Goal: Information Seeking & Learning: Learn about a topic

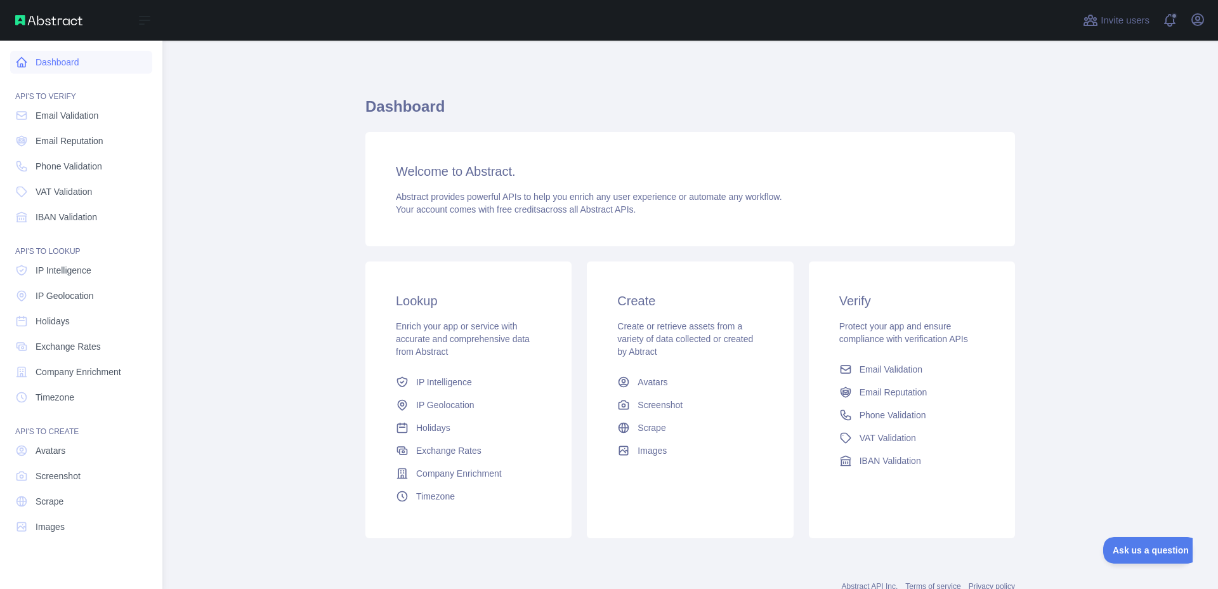
click at [60, 52] on link "Dashboard" at bounding box center [81, 62] width 142 height 23
click at [62, 52] on link "Dashboard" at bounding box center [81, 62] width 142 height 23
click at [60, 70] on link "Dashboard" at bounding box center [81, 62] width 142 height 23
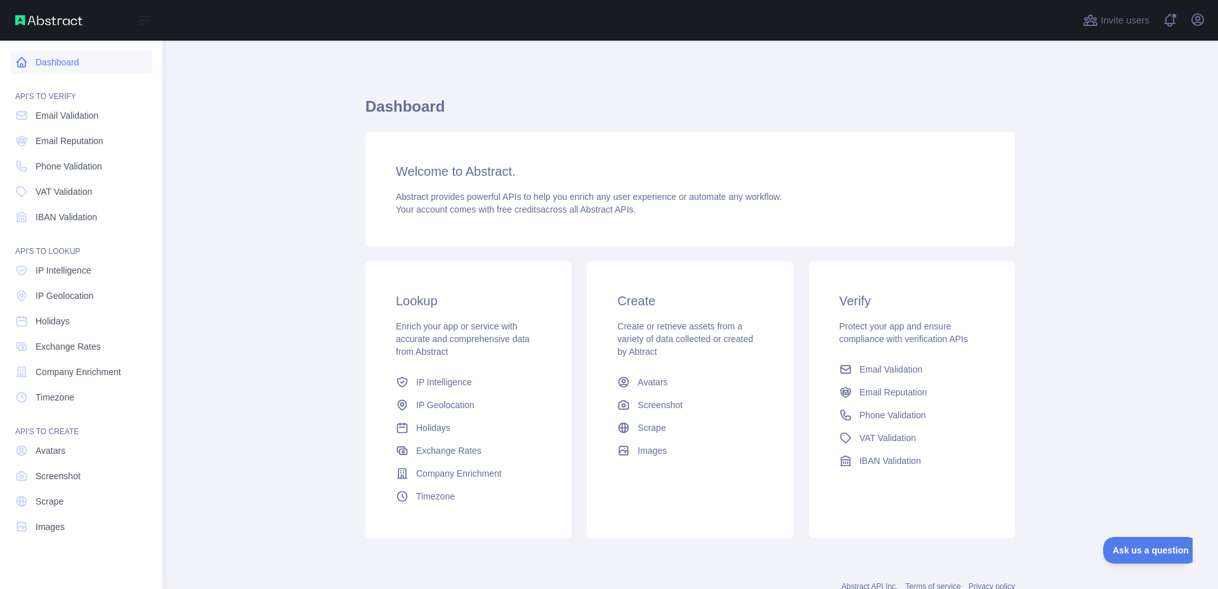
click at [60, 70] on link "Dashboard" at bounding box center [81, 62] width 142 height 23
click at [56, 60] on link "Dashboard" at bounding box center [81, 62] width 142 height 23
click at [56, 59] on link "Dashboard" at bounding box center [81, 62] width 142 height 23
click at [58, 56] on link "Dashboard" at bounding box center [81, 62] width 142 height 23
click at [58, 55] on link "Dashboard" at bounding box center [81, 62] width 142 height 23
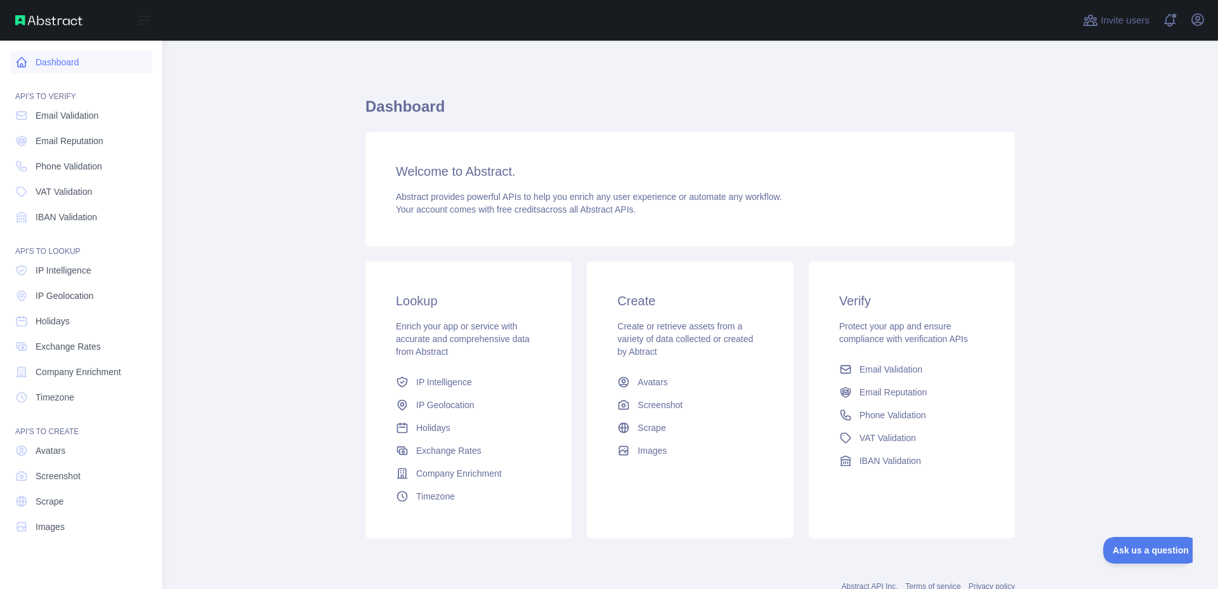
click at [58, 55] on link "Dashboard" at bounding box center [81, 62] width 142 height 23
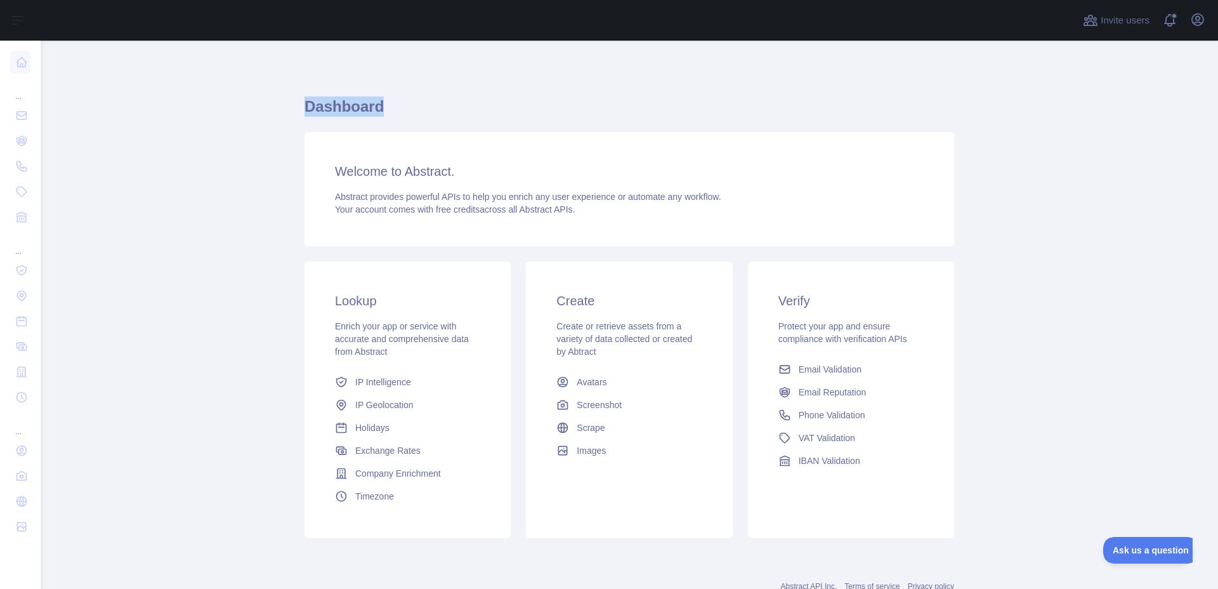
click at [59, 55] on main "Dashboard Welcome to Abstract. Abstract provides powerful APIs to help you enri…" at bounding box center [630, 315] width 1178 height 548
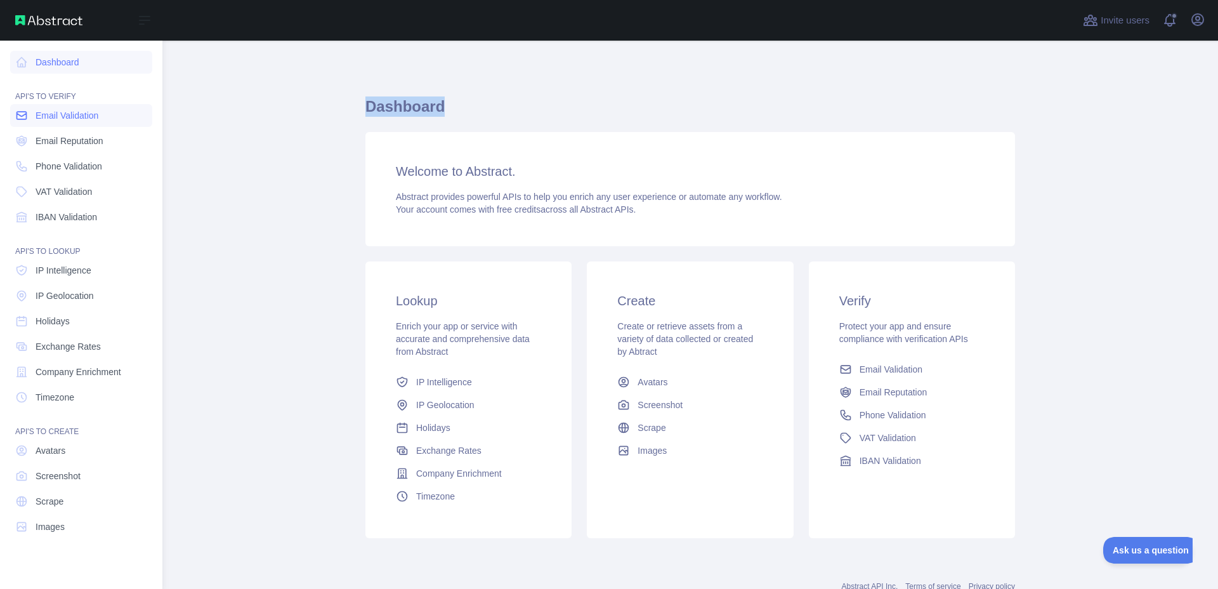
click at [56, 121] on span "Email Validation" at bounding box center [67, 115] width 63 height 13
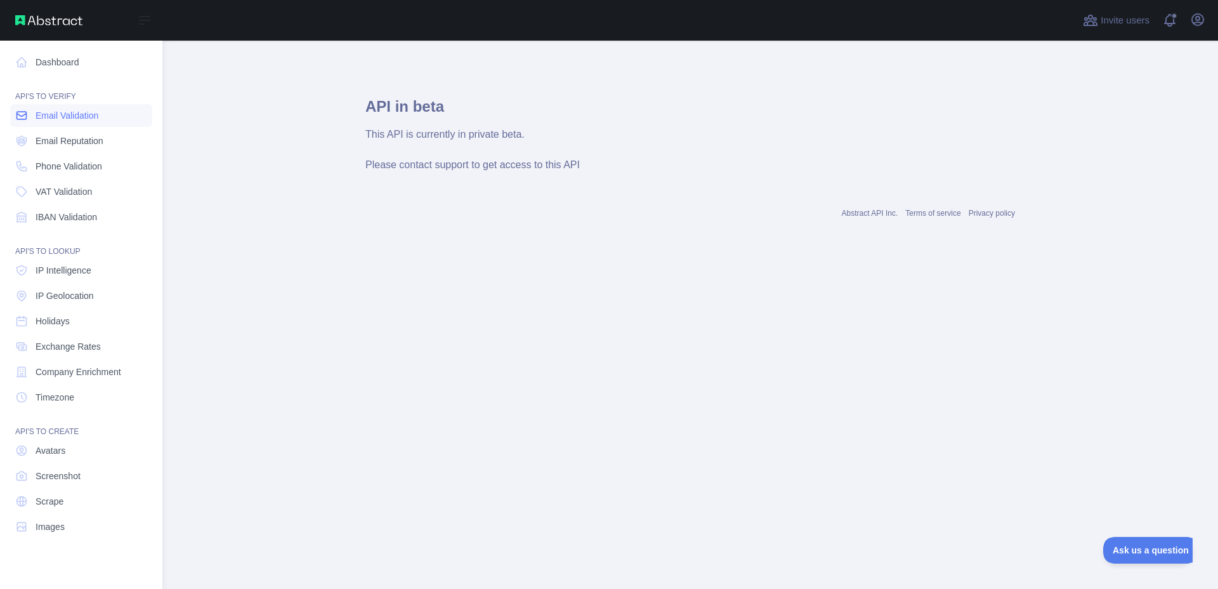
click at [57, 121] on span "Email Validation" at bounding box center [67, 115] width 63 height 13
click at [64, 139] on span "Email Reputation" at bounding box center [70, 141] width 68 height 13
click at [76, 173] on link "Phone Validation" at bounding box center [81, 166] width 142 height 23
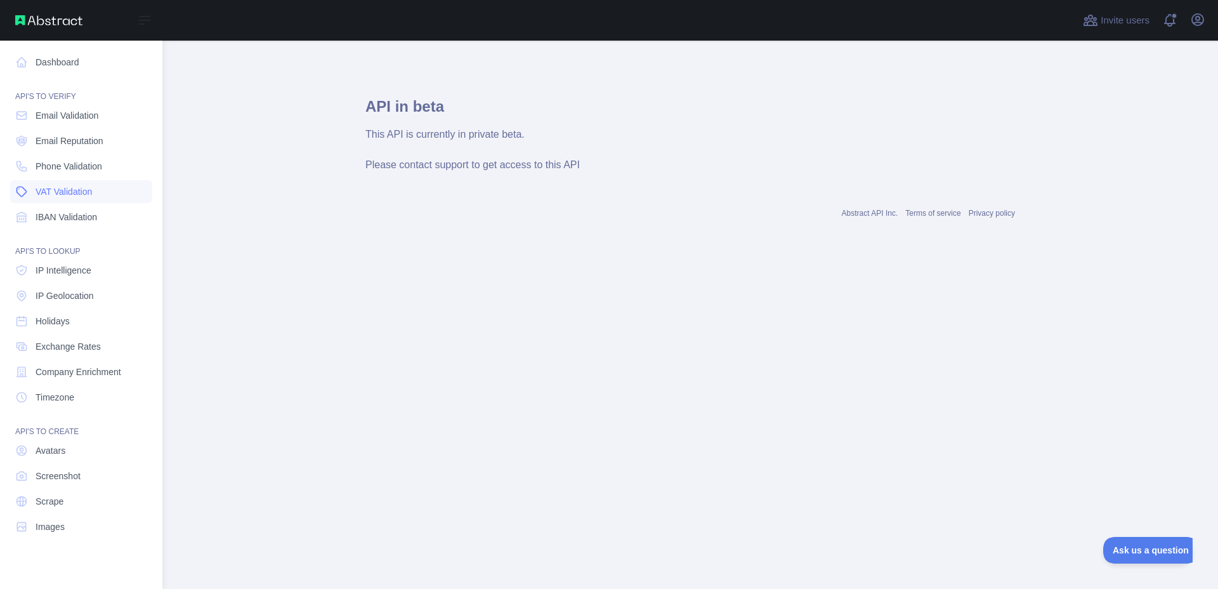
click at [79, 202] on link "VAT Validation" at bounding box center [81, 191] width 142 height 23
click at [55, 210] on link "IBAN Validation" at bounding box center [81, 217] width 142 height 23
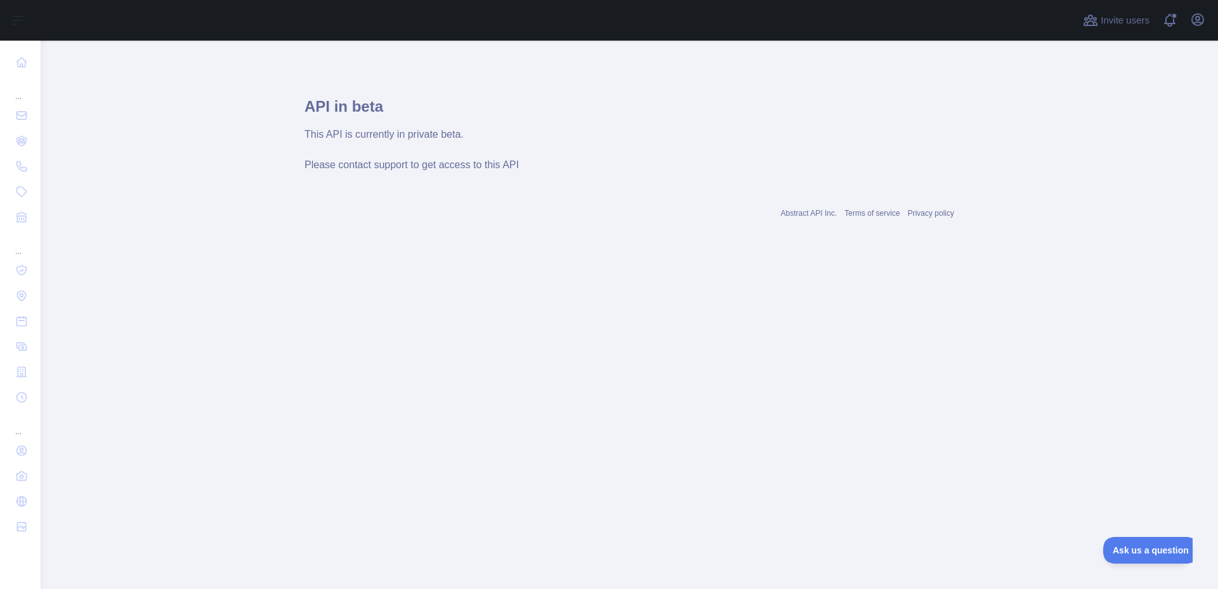
click at [411, 135] on div "This API is currently in private beta." at bounding box center [630, 134] width 650 height 15
click at [387, 129] on div "This API is currently in private beta." at bounding box center [630, 134] width 650 height 15
click at [388, 131] on div "This API is currently in private beta." at bounding box center [630, 134] width 650 height 15
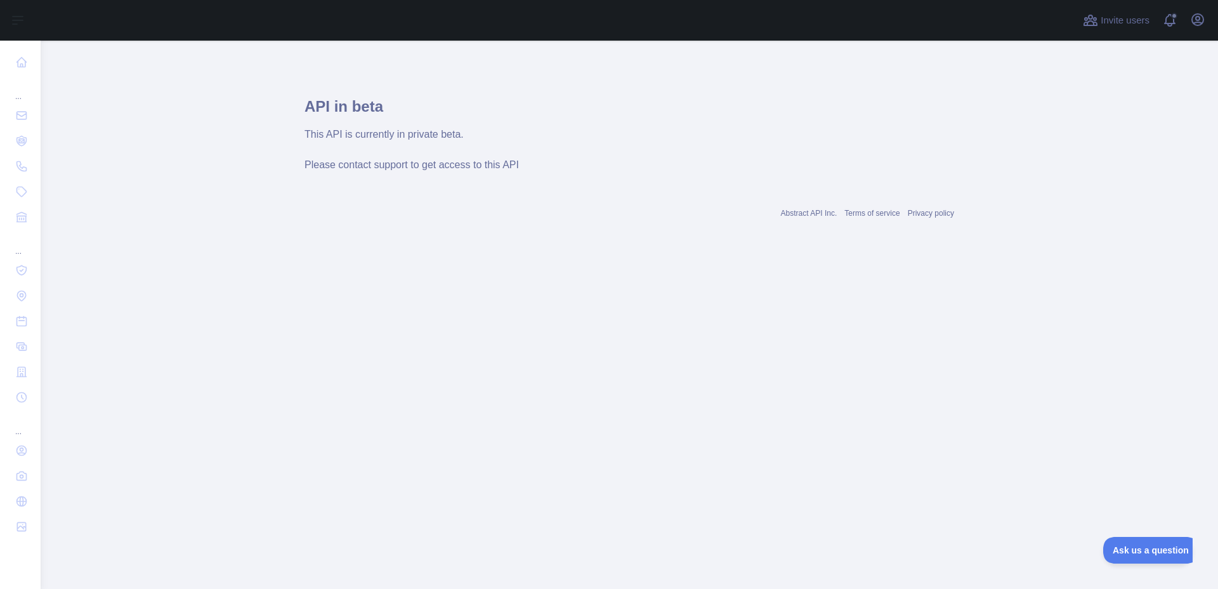
drag, startPoint x: 388, startPoint y: 131, endPoint x: 387, endPoint y: 121, distance: 10.2
click at [387, 130] on div "This API is currently in private beta." at bounding box center [630, 134] width 650 height 15
click at [386, 119] on h1 "API in beta" at bounding box center [630, 111] width 650 height 30
click at [312, 110] on h1 "API in beta" at bounding box center [630, 111] width 650 height 30
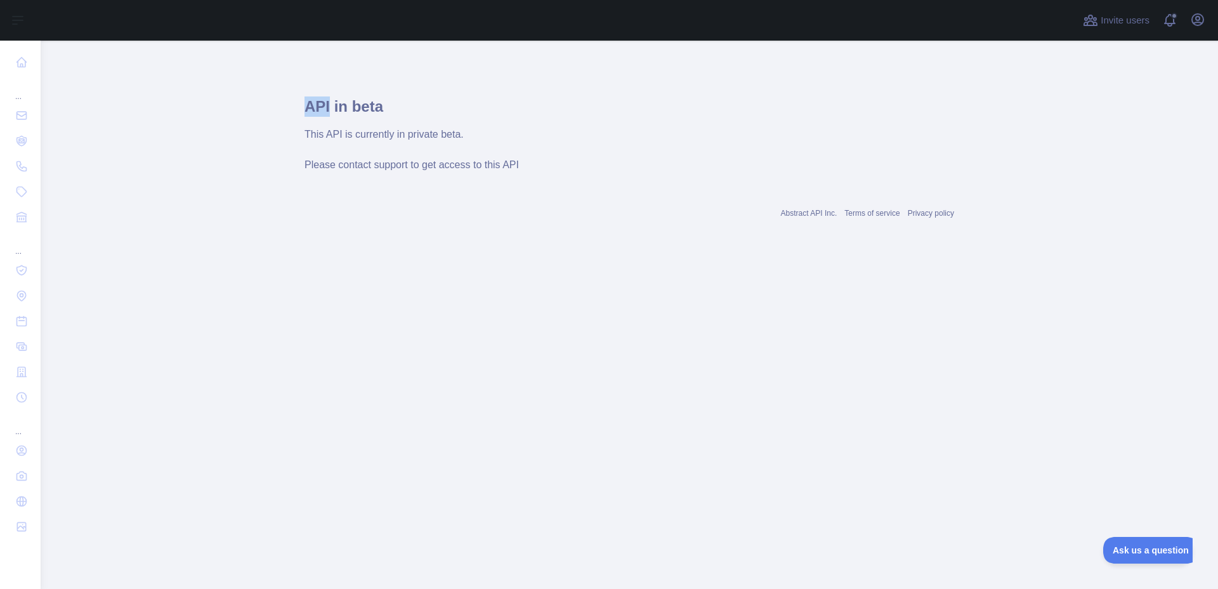
click at [312, 110] on h1 "API in beta" at bounding box center [630, 111] width 650 height 30
click at [312, 100] on h1 "API in beta" at bounding box center [630, 111] width 650 height 30
click at [318, 93] on div "API in beta This API is currently in private beta. Please contact support to ge…" at bounding box center [630, 127] width 650 height 112
drag, startPoint x: 315, startPoint y: 88, endPoint x: 1191, endPoint y: 23, distance: 878.8
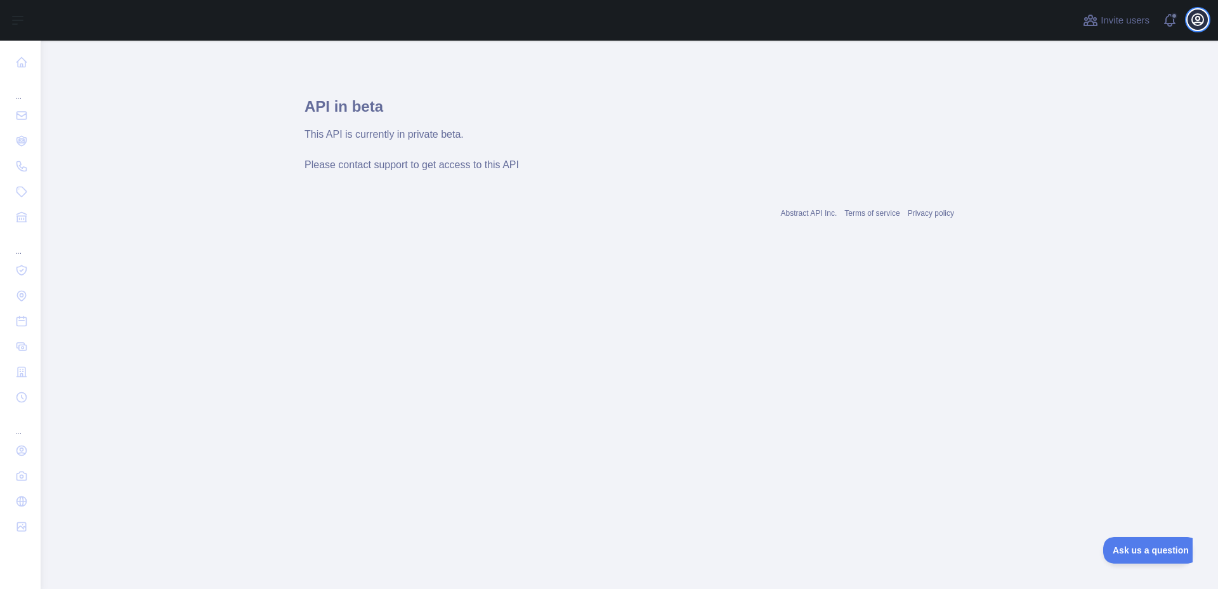
click at [1193, 22] on icon "button" at bounding box center [1197, 19] width 11 height 11
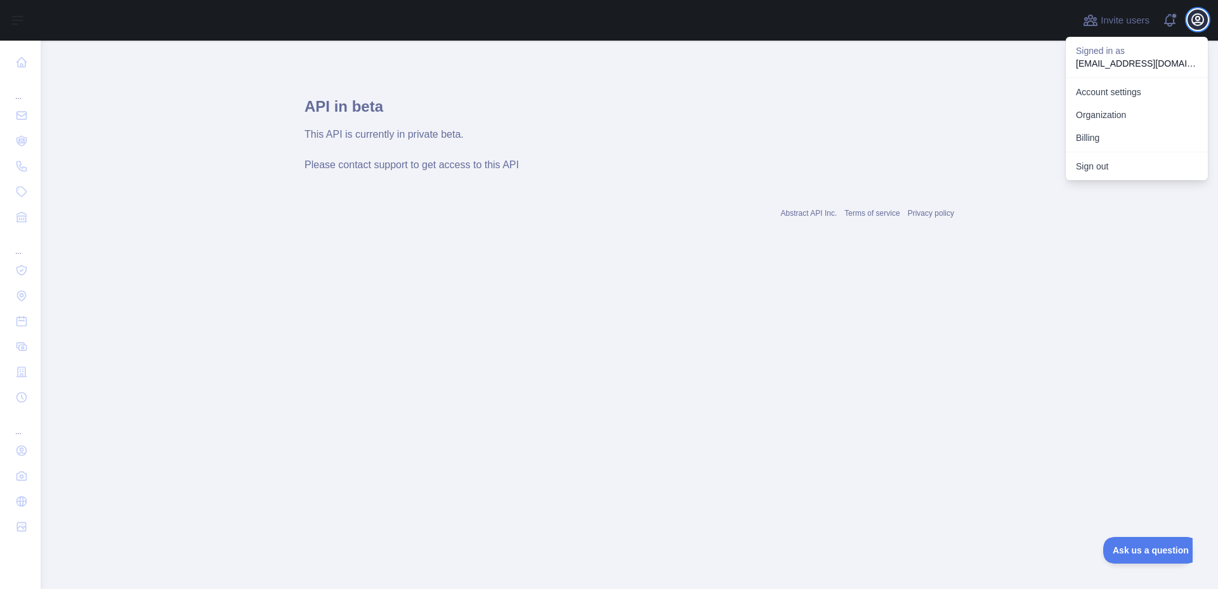
click at [1193, 22] on icon "button" at bounding box center [1197, 19] width 11 height 11
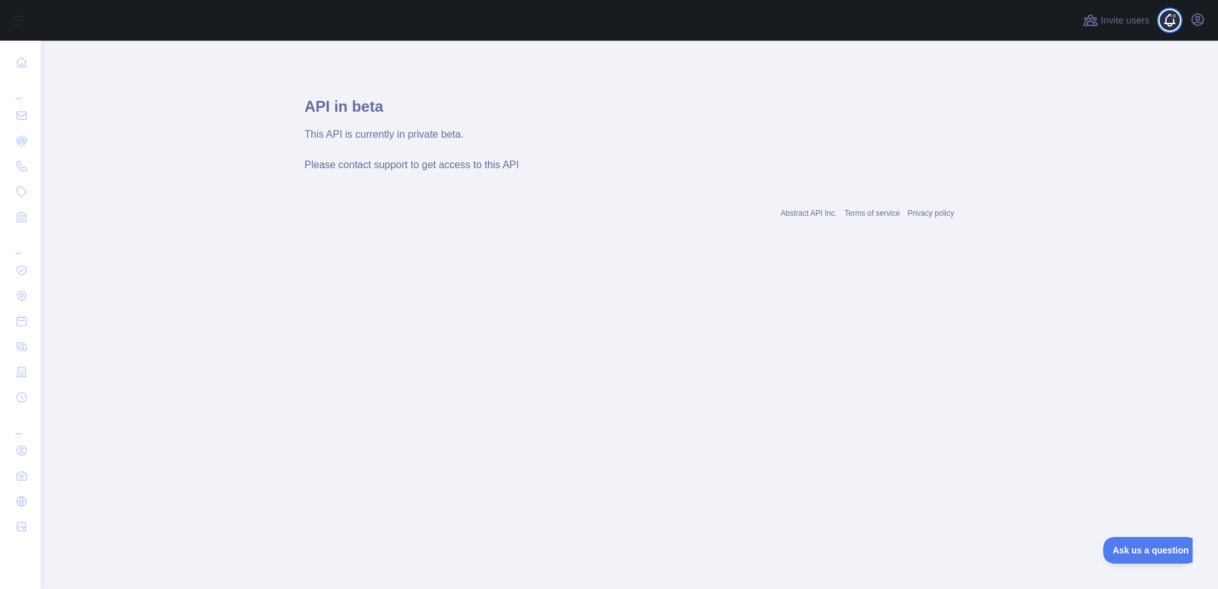
click at [1180, 18] on span at bounding box center [1175, 20] width 25 height 41
click at [1032, 336] on main "API in beta This API is currently in private beta. Please contact support to ge…" at bounding box center [630, 315] width 1178 height 548
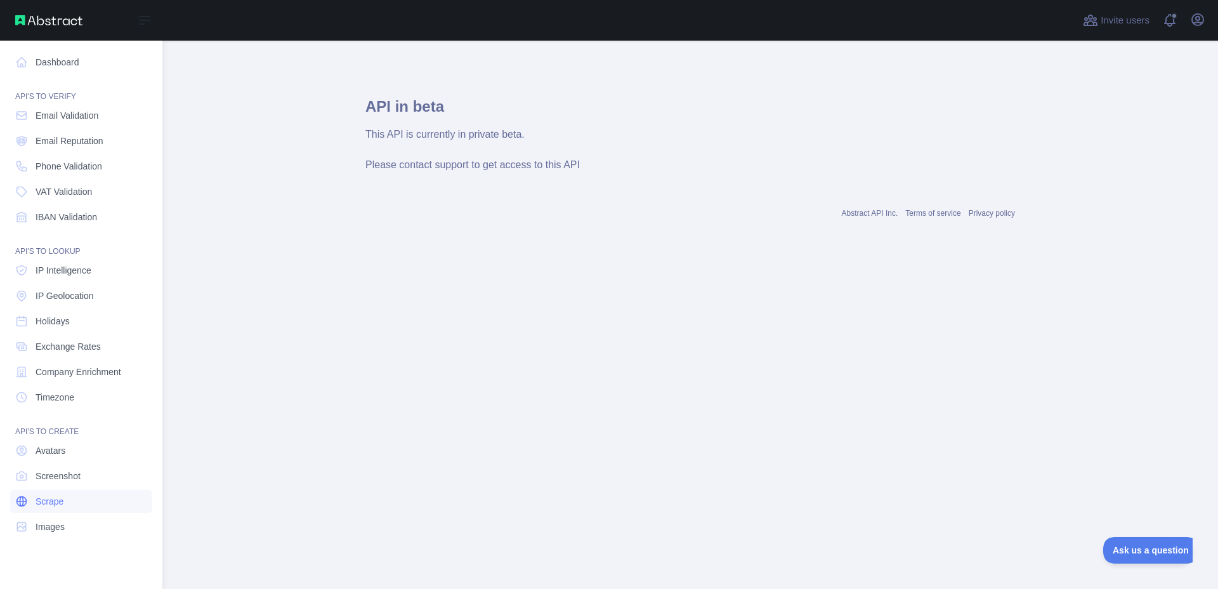
click at [38, 498] on span "Scrape" at bounding box center [50, 501] width 28 height 13
click at [65, 505] on link "Scrape" at bounding box center [81, 501] width 142 height 23
click at [63, 504] on link "Scrape" at bounding box center [81, 501] width 142 height 23
click at [70, 499] on link "Scrape" at bounding box center [81, 501] width 142 height 23
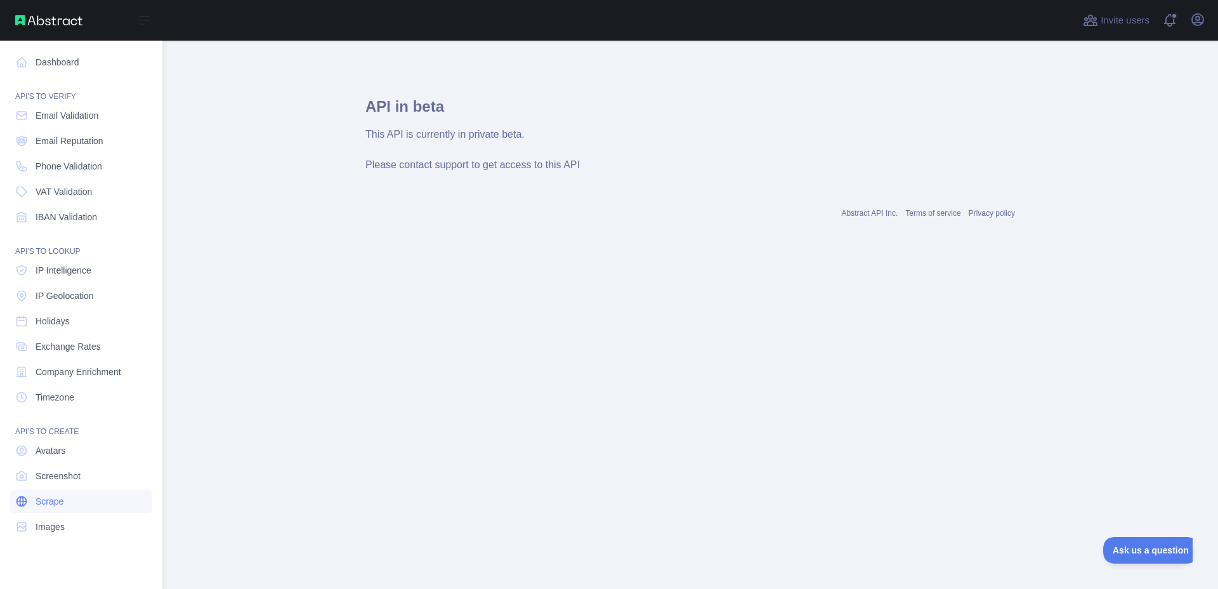
click at [64, 494] on link "Scrape" at bounding box center [81, 501] width 142 height 23
click at [60, 494] on link "Scrape" at bounding box center [81, 501] width 142 height 23
click at [59, 499] on span "Scrape" at bounding box center [50, 501] width 28 height 13
click at [58, 498] on span "Scrape" at bounding box center [50, 501] width 28 height 13
click at [56, 496] on span "Scrape" at bounding box center [50, 501] width 28 height 13
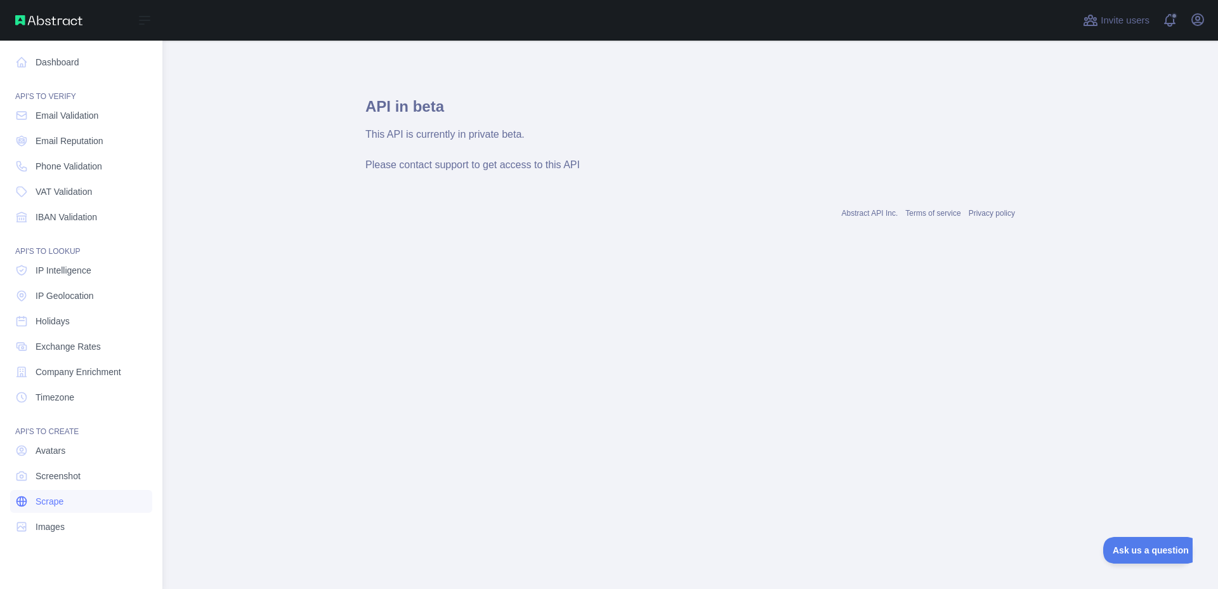
click at [54, 495] on span "Scrape" at bounding box center [50, 501] width 28 height 13
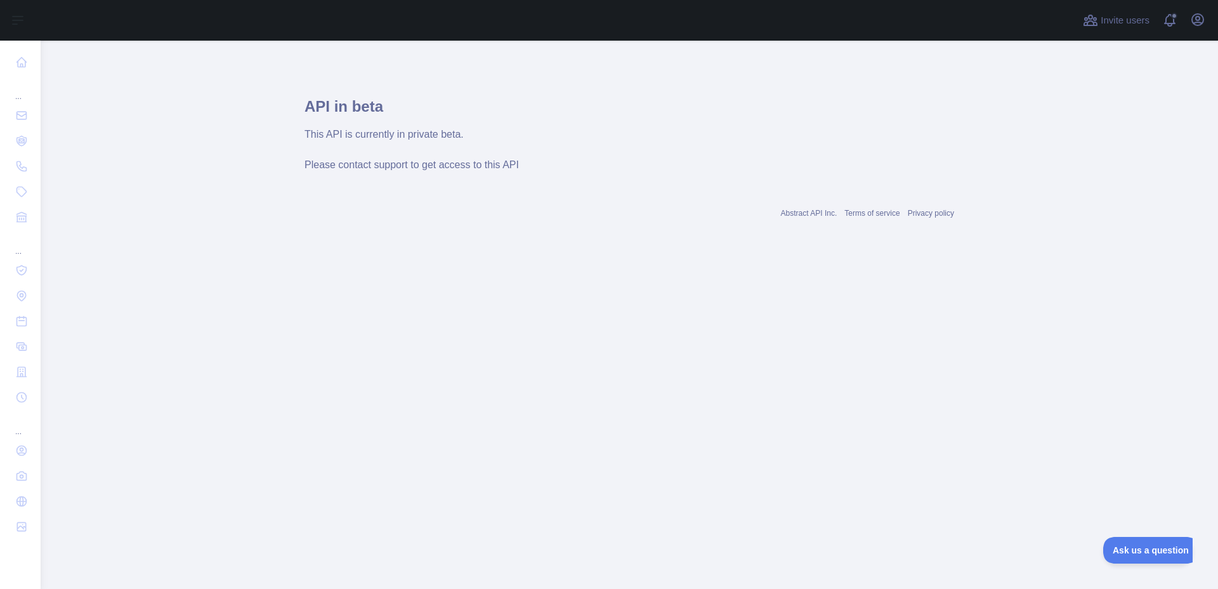
click at [67, 523] on main "API in beta This API is currently in private beta. Please contact support to ge…" at bounding box center [630, 315] width 1178 height 548
click at [68, 523] on main "API in beta This API is currently in private beta. Please contact support to ge…" at bounding box center [630, 315] width 1178 height 548
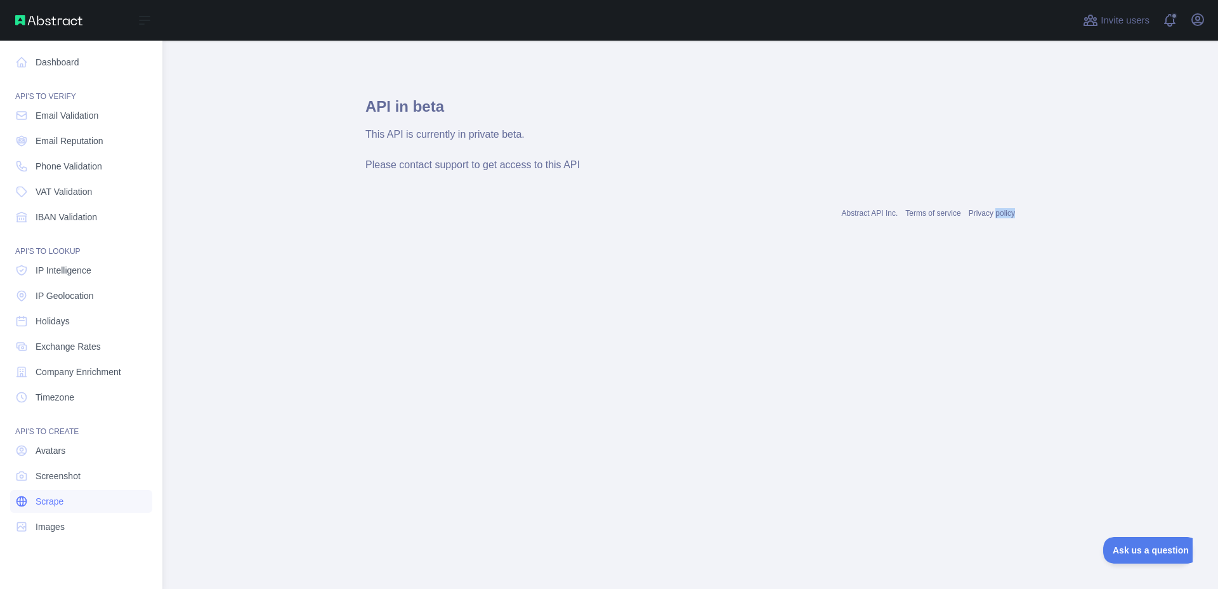
click at [36, 511] on link "Scrape" at bounding box center [81, 501] width 142 height 23
click at [36, 512] on link "Scrape" at bounding box center [81, 501] width 142 height 23
click at [39, 515] on nav "Dashboard API'S TO VERIFY Email Validation Email Reputation Phone Validation VA…" at bounding box center [81, 305] width 142 height 528
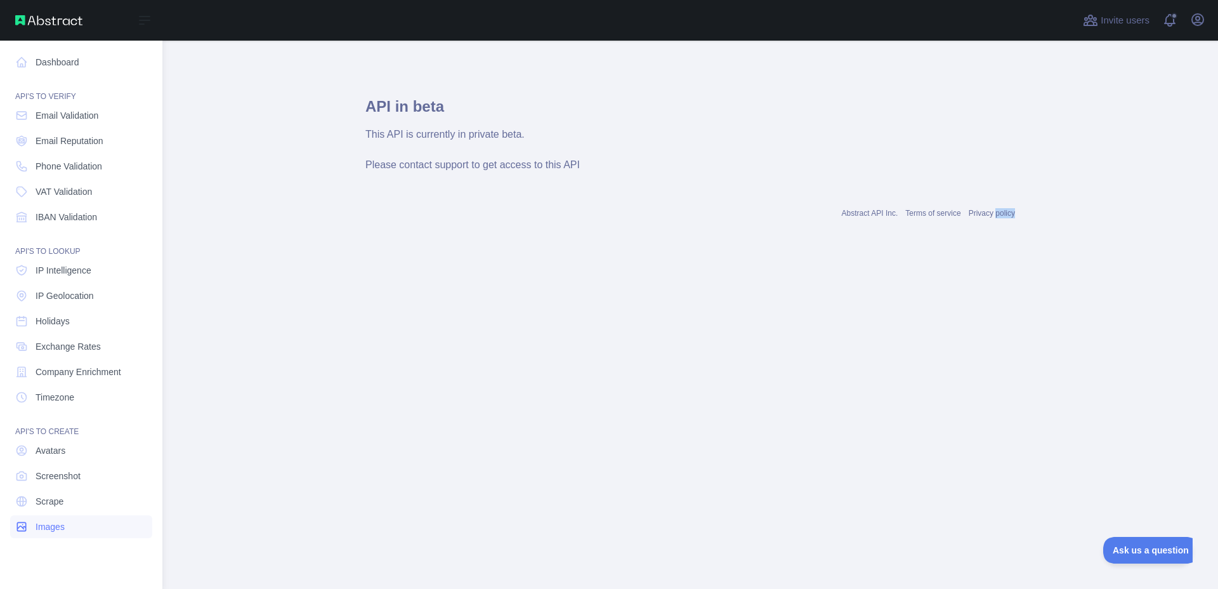
click at [39, 515] on link "Images" at bounding box center [81, 526] width 142 height 23
click at [39, 514] on nav "Dashboard API'S TO VERIFY Email Validation Email Reputation Phone Validation VA…" at bounding box center [81, 305] width 142 height 528
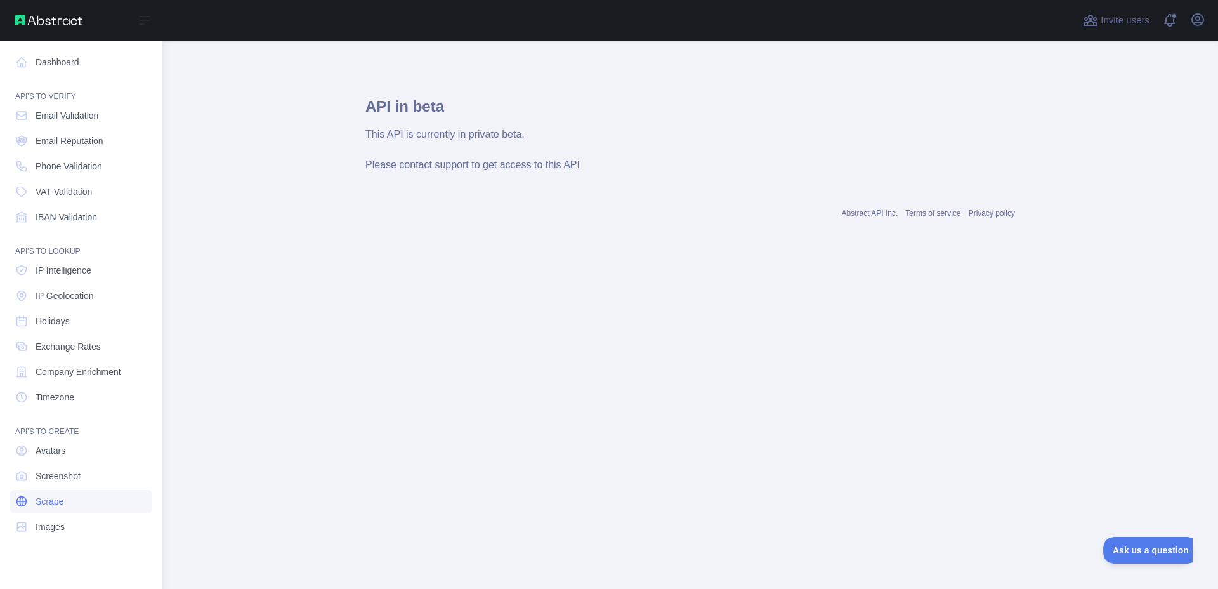
drag, startPoint x: 38, startPoint y: 513, endPoint x: 33, endPoint y: 507, distance: 8.1
click at [38, 510] on nav "Dashboard API'S TO VERIFY Email Validation Email Reputation Phone Validation VA…" at bounding box center [81, 305] width 142 height 528
click at [32, 507] on link "Scrape" at bounding box center [81, 501] width 142 height 23
click at [29, 506] on link "Scrape" at bounding box center [81, 501] width 142 height 23
click at [29, 504] on link "Scrape" at bounding box center [81, 501] width 142 height 23
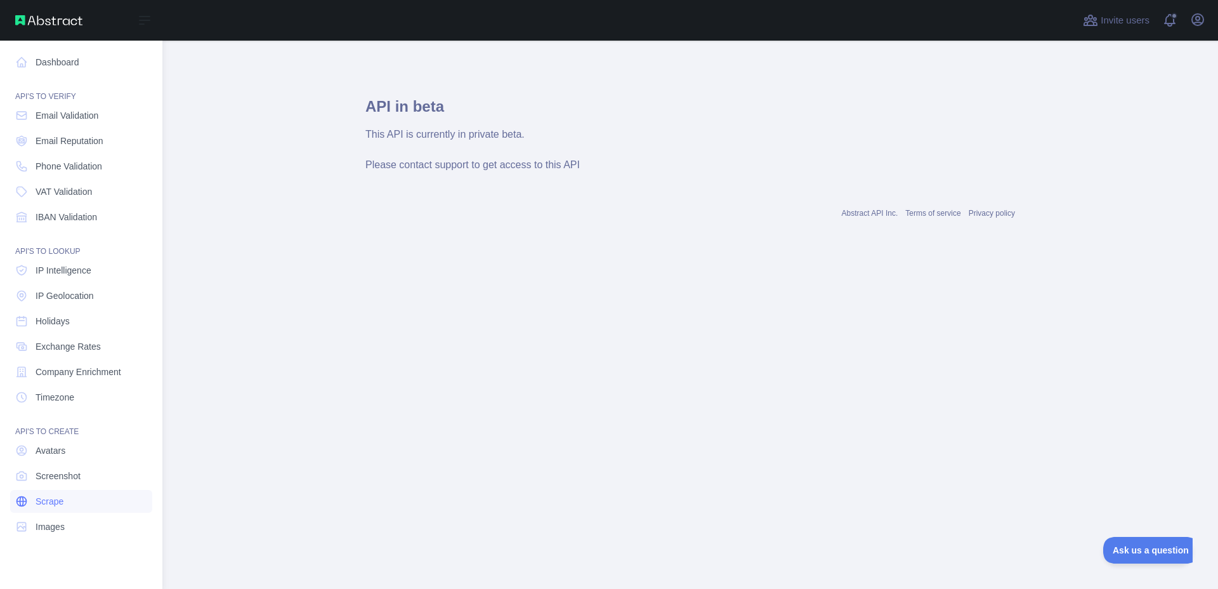
click at [28, 503] on link "Scrape" at bounding box center [81, 501] width 142 height 23
click at [22, 498] on icon at bounding box center [22, 502] width 10 height 10
click at [22, 497] on icon at bounding box center [22, 502] width 10 height 10
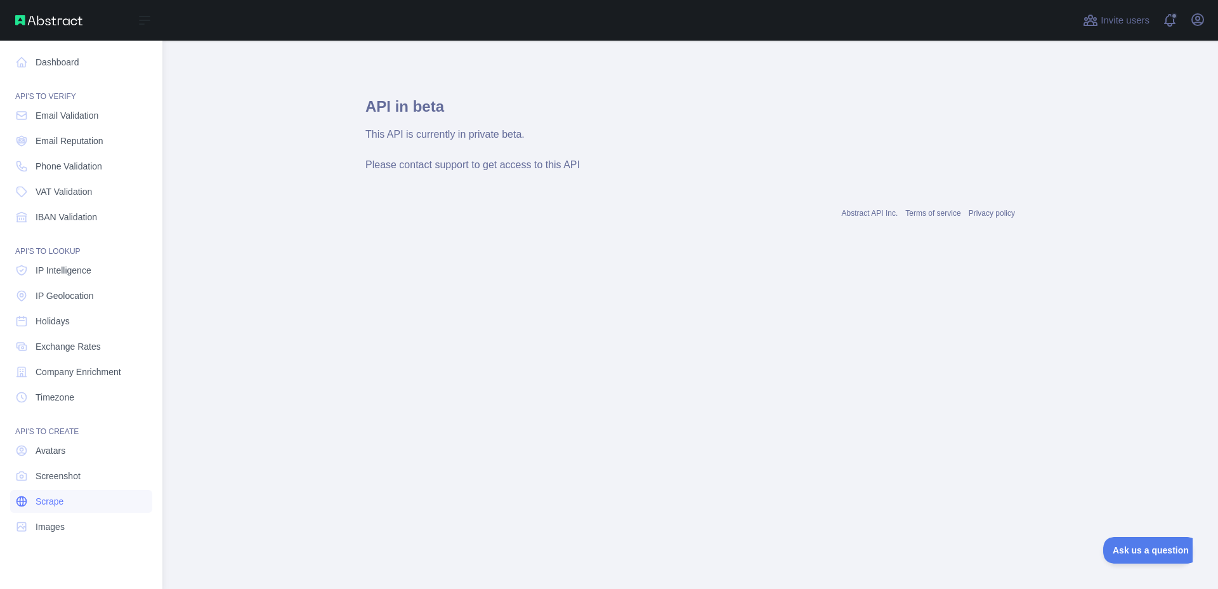
click at [22, 495] on icon at bounding box center [21, 501] width 13 height 13
click at [22, 494] on link "Scrape" at bounding box center [81, 501] width 142 height 23
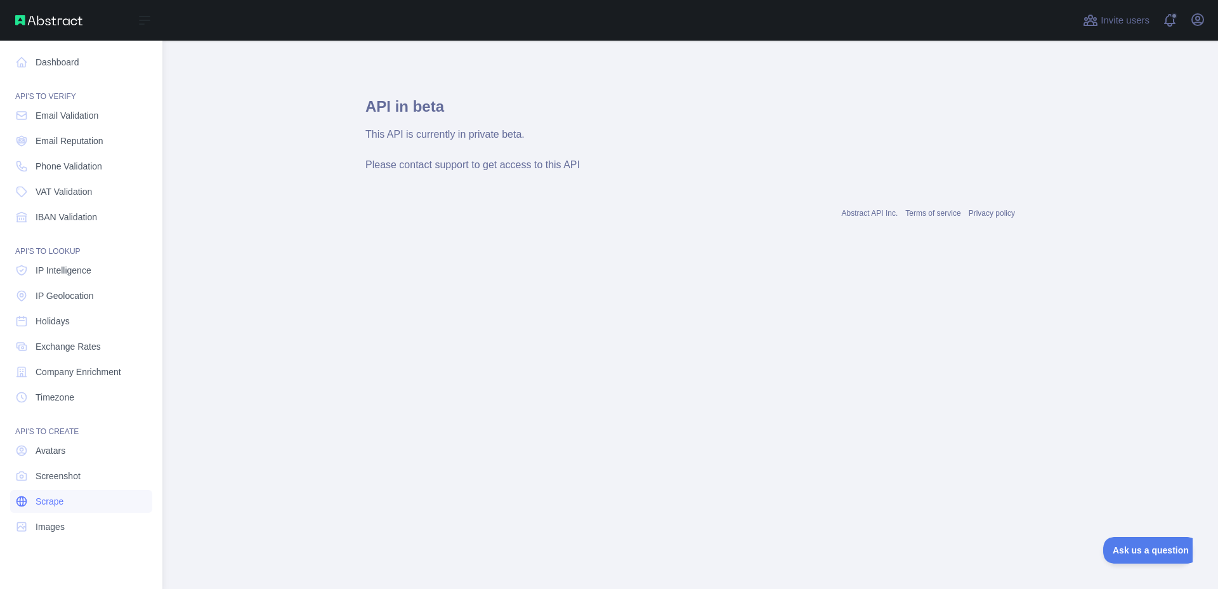
click at [22, 494] on link "Scrape" at bounding box center [81, 501] width 142 height 23
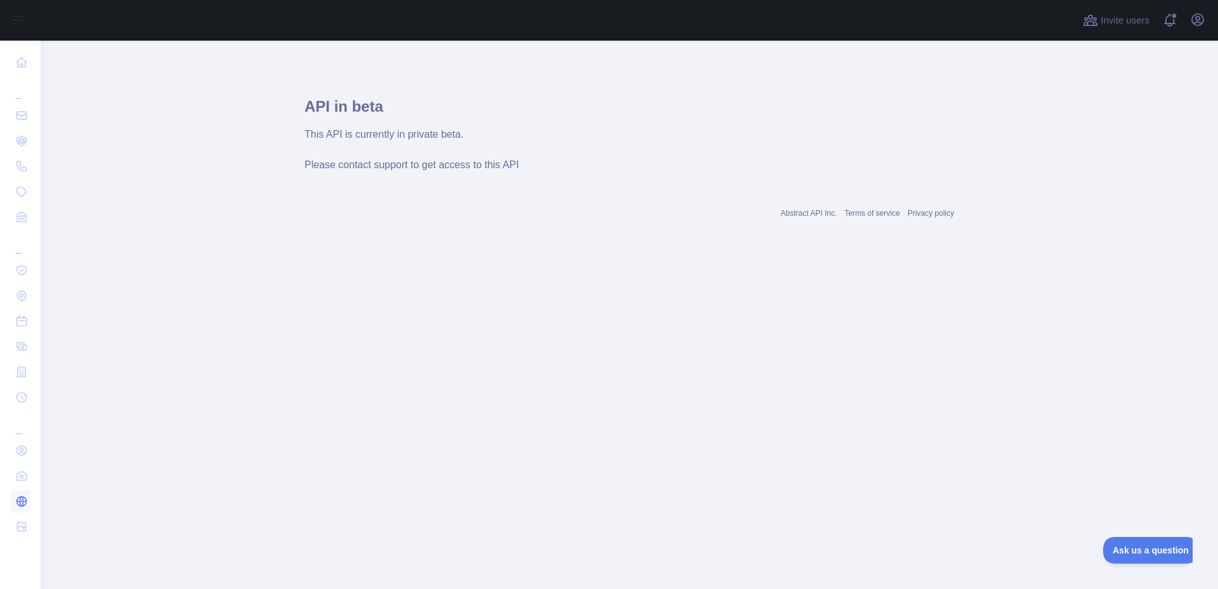
click at [22, 494] on link at bounding box center [20, 501] width 20 height 23
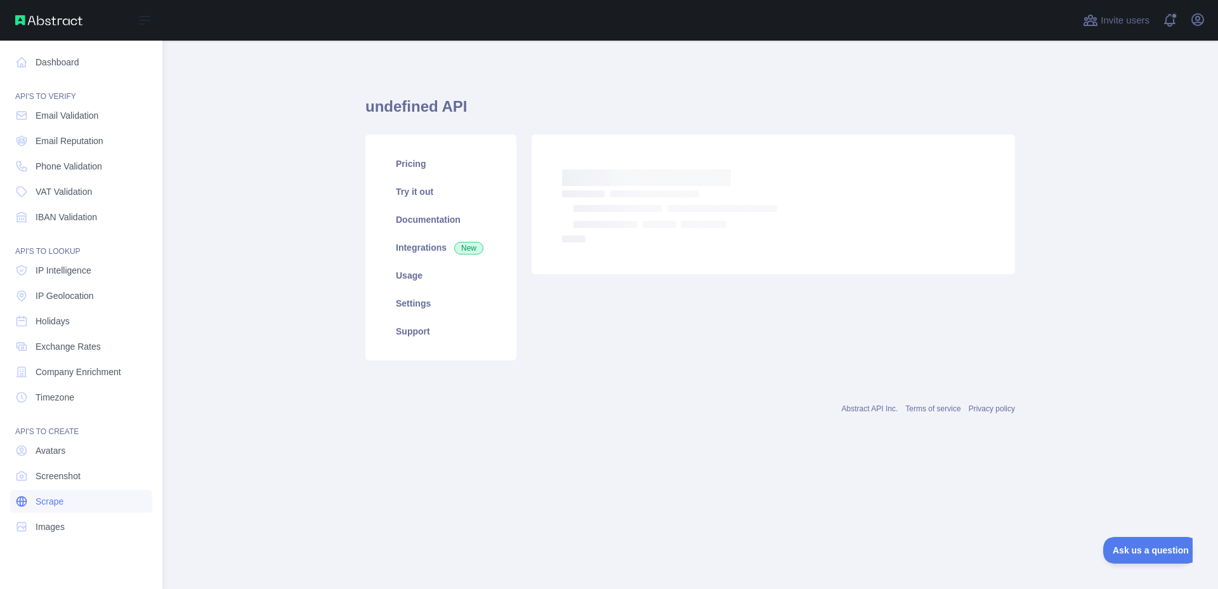
click at [22, 494] on link "Scrape" at bounding box center [81, 501] width 142 height 23
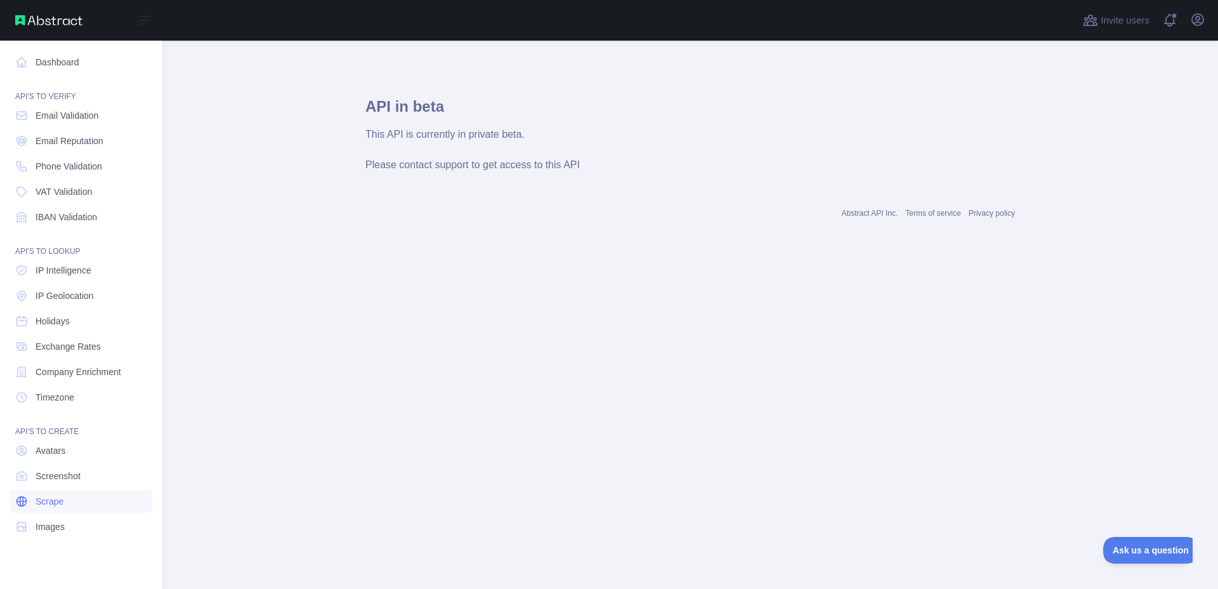
click at [22, 494] on link "Scrape" at bounding box center [81, 501] width 142 height 23
drag, startPoint x: 20, startPoint y: 579, endPoint x: 13, endPoint y: 582, distance: 7.7
click at [20, 579] on div "Open sidebar Dashboard API'S TO VERIFY Email Validation Email Reputation Phone …" at bounding box center [81, 294] width 162 height 589
click at [0, 588] on div "Open sidebar Dashboard API'S TO VERIFY Email Validation Email Reputation Phone …" at bounding box center [81, 294] width 162 height 589
drag, startPoint x: 0, startPoint y: 588, endPoint x: 0, endPoint y: 573, distance: 15.2
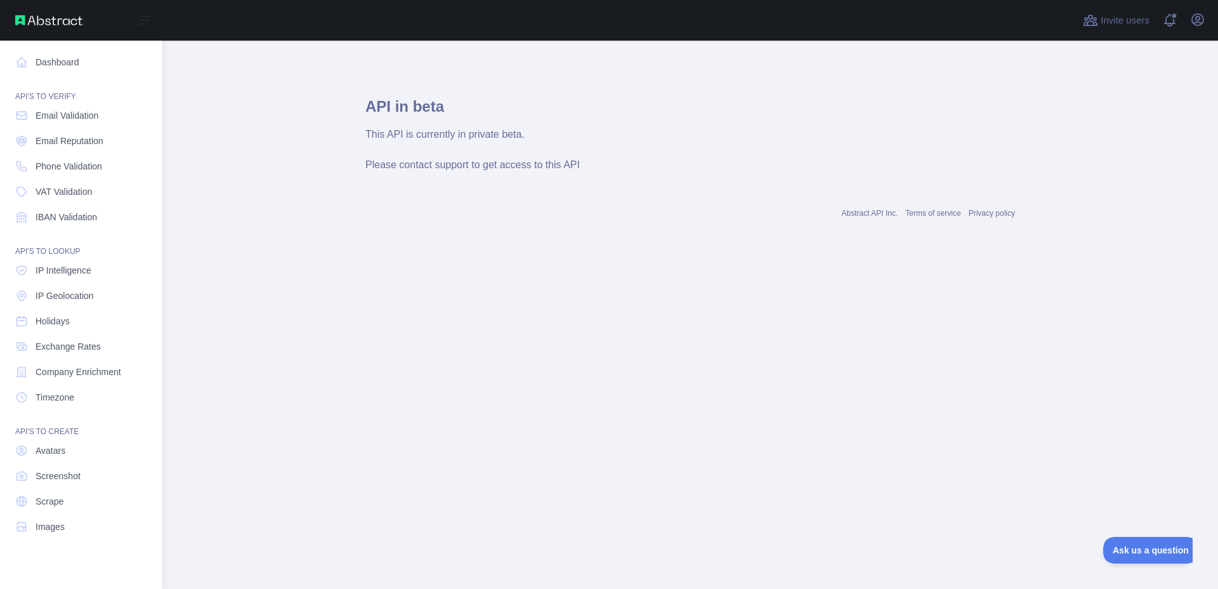
click at [0, 575] on div "Open sidebar Dashboard API'S TO VERIFY Email Validation Email Reputation Phone …" at bounding box center [81, 294] width 162 height 589
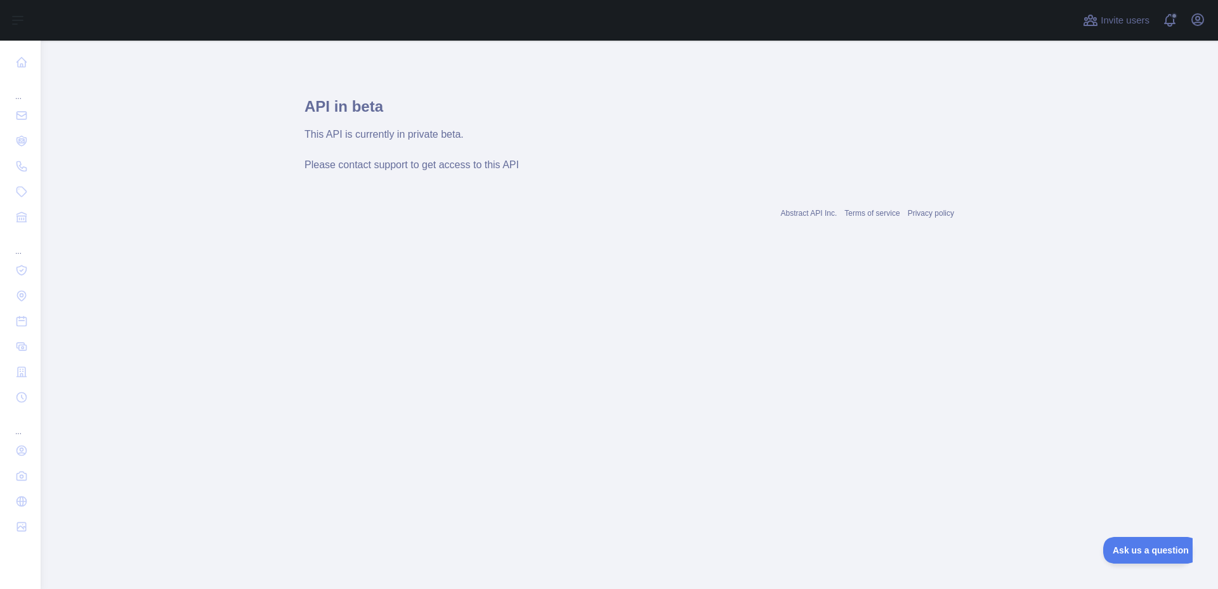
drag, startPoint x: 190, startPoint y: 584, endPoint x: 185, endPoint y: 577, distance: 9.0
click at [185, 577] on div "Open sidebar Open sidebar ... ... ... Invite users View notifications Open user…" at bounding box center [609, 294] width 1218 height 589
click at [183, 575] on main "API in beta This API is currently in private beta. Please contact support to ge…" at bounding box center [630, 315] width 1178 height 548
drag, startPoint x: 180, startPoint y: 567, endPoint x: 178, endPoint y: 560, distance: 6.6
click at [178, 561] on main "API in beta This API is currently in private beta. Please contact support to ge…" at bounding box center [630, 315] width 1178 height 548
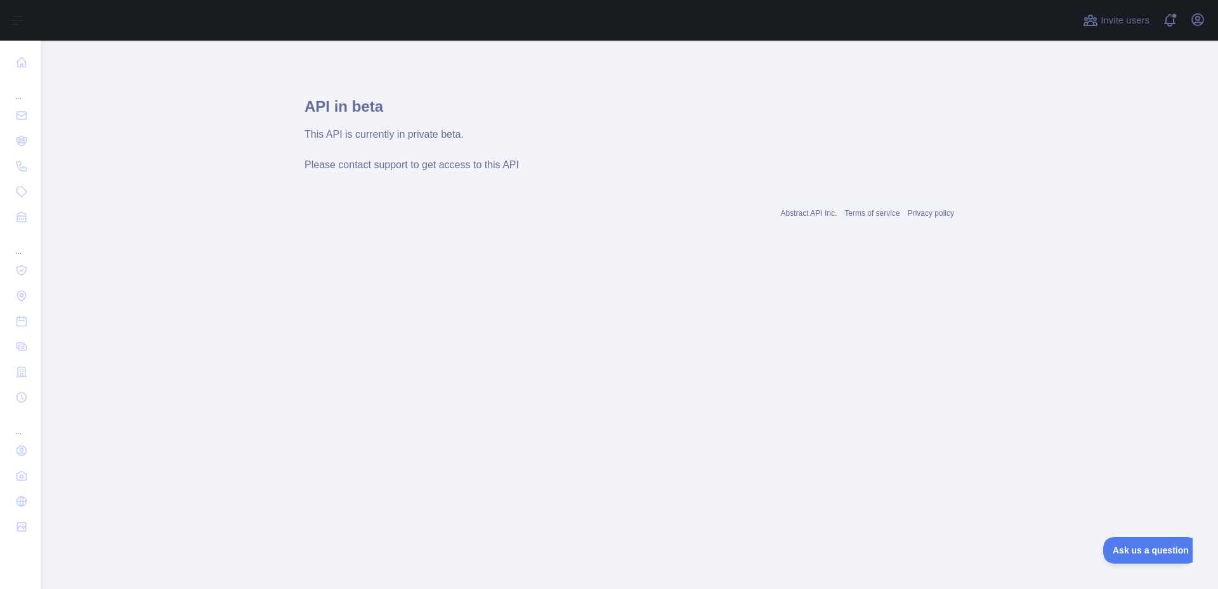
click at [178, 560] on main "API in beta This API is currently in private beta. Please contact support to ge…" at bounding box center [630, 315] width 1178 height 548
click at [178, 563] on main "API in beta This API is currently in private beta. Please contact support to ge…" at bounding box center [630, 315] width 1178 height 548
click at [173, 576] on main "API in beta This API is currently in private beta. Please contact support to ge…" at bounding box center [630, 315] width 1178 height 548
click at [174, 574] on main "API in beta This API is currently in private beta. Please contact support to ge…" at bounding box center [630, 315] width 1178 height 548
drag, startPoint x: 154, startPoint y: 580, endPoint x: 138, endPoint y: 588, distance: 18.4
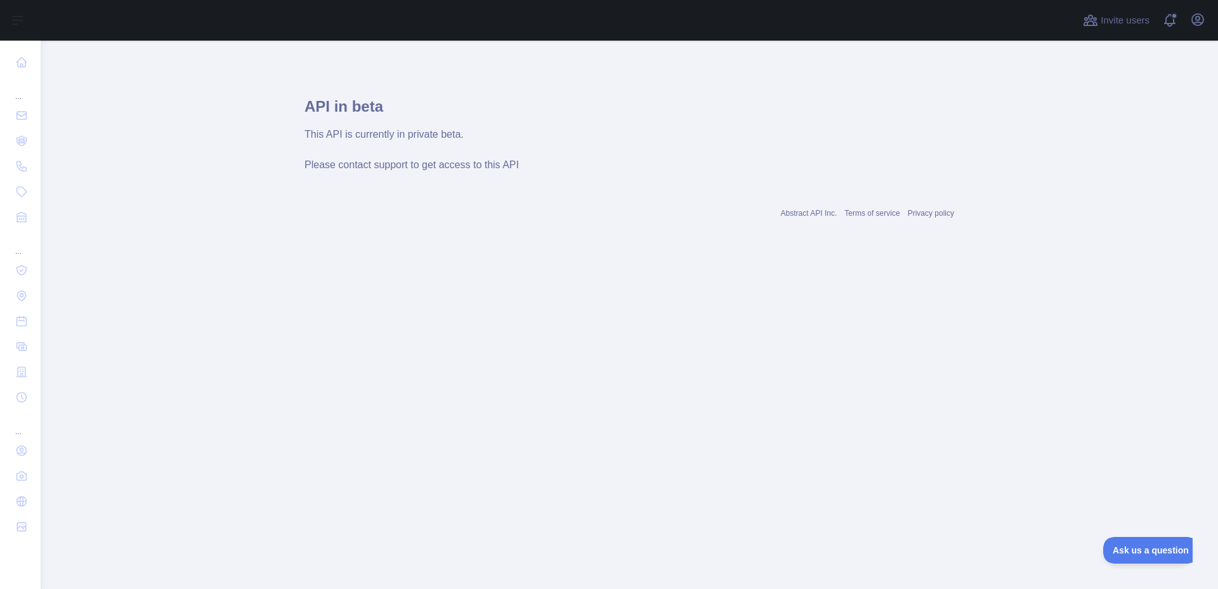
click at [152, 581] on main "API in beta This API is currently in private beta. Please contact support to ge…" at bounding box center [630, 315] width 1178 height 548
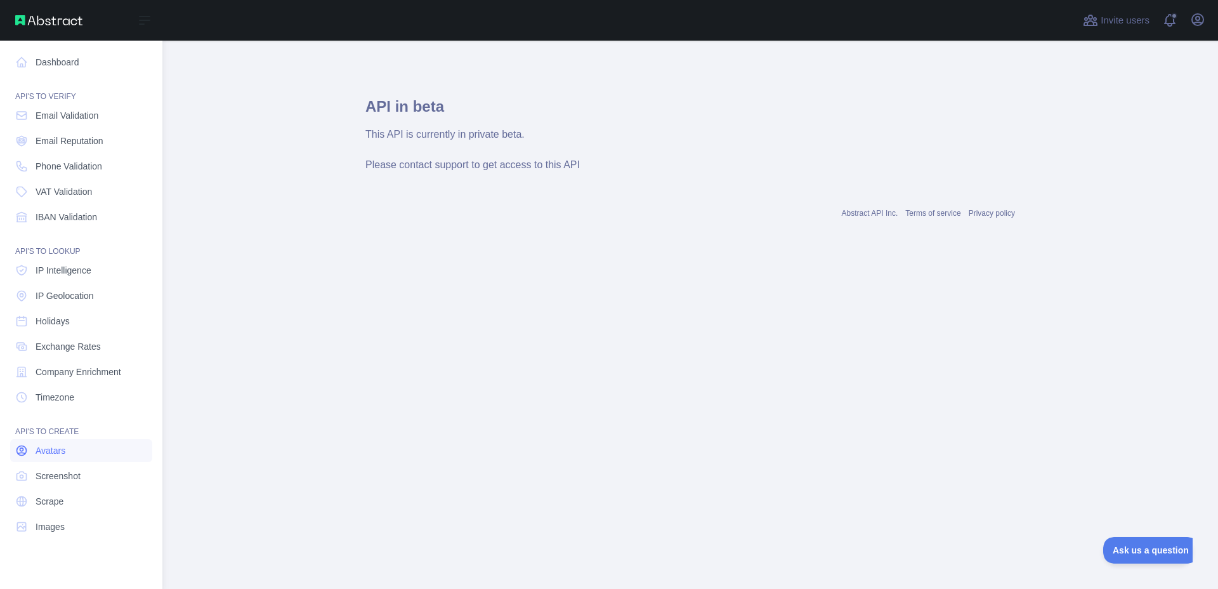
click at [45, 452] on span "Avatars" at bounding box center [51, 450] width 30 height 13
drag, startPoint x: 46, startPoint y: 452, endPoint x: 28, endPoint y: 458, distance: 18.7
click at [25, 439] on nav "Dashboard API'S TO VERIFY Email Validation Email Reputation Phone Validation VA…" at bounding box center [81, 305] width 142 height 528
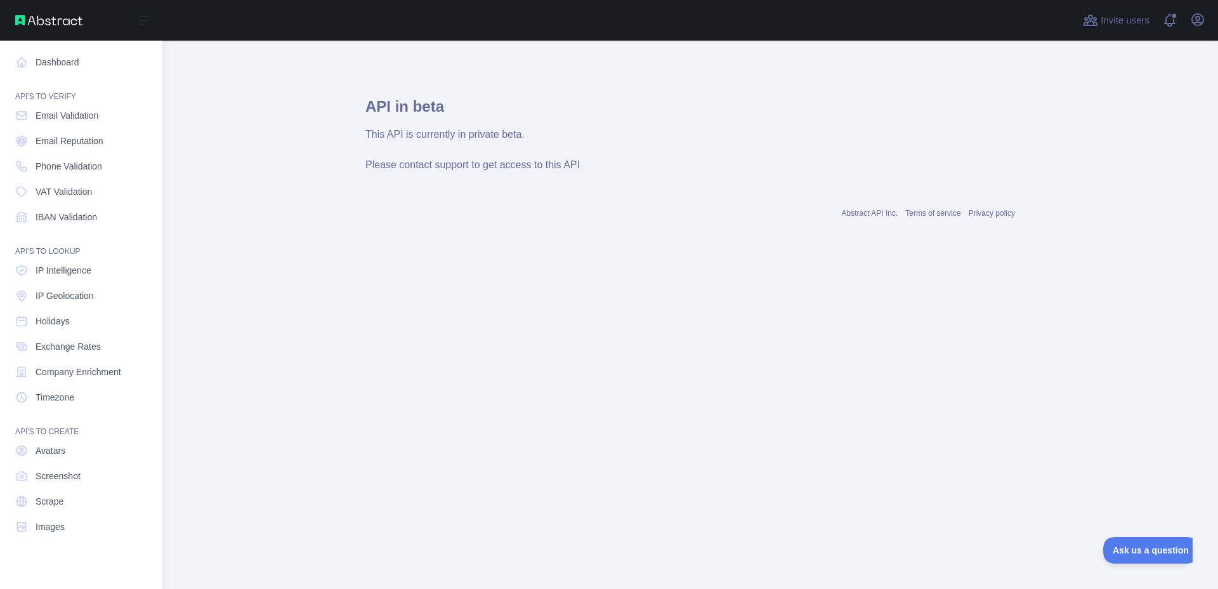
click at [25, 439] on nav "Dashboard API'S TO VERIFY Email Validation Email Reputation Phone Validation VA…" at bounding box center [81, 305] width 142 height 528
click at [25, 444] on nav "Dashboard API'S TO VERIFY Email Validation Email Reputation Phone Validation VA…" at bounding box center [81, 305] width 142 height 528
drag, startPoint x: 30, startPoint y: 470, endPoint x: 39, endPoint y: 463, distance: 11.7
click at [39, 463] on nav "Dashboard API'S TO VERIFY Email Validation Email Reputation Phone Validation VA…" at bounding box center [81, 305] width 142 height 528
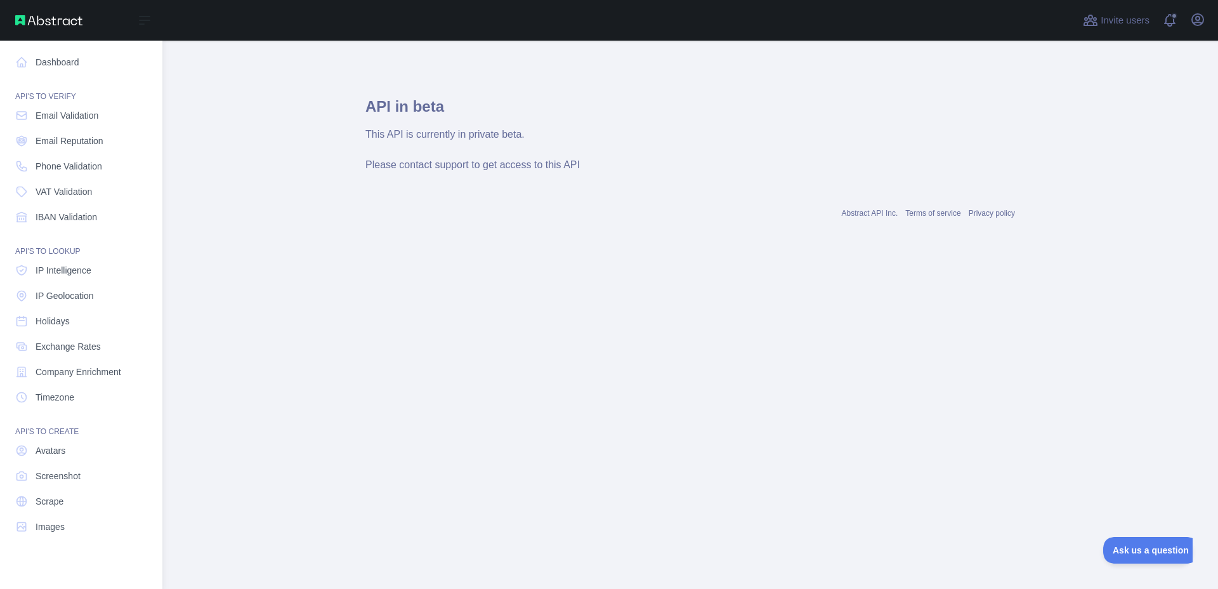
click at [39, 463] on nav "Dashboard API'S TO VERIFY Email Validation Email Reputation Phone Validation VA…" at bounding box center [81, 305] width 142 height 528
click at [40, 459] on nav "Dashboard API'S TO VERIFY Email Validation Email Reputation Phone Validation VA…" at bounding box center [81, 305] width 142 height 528
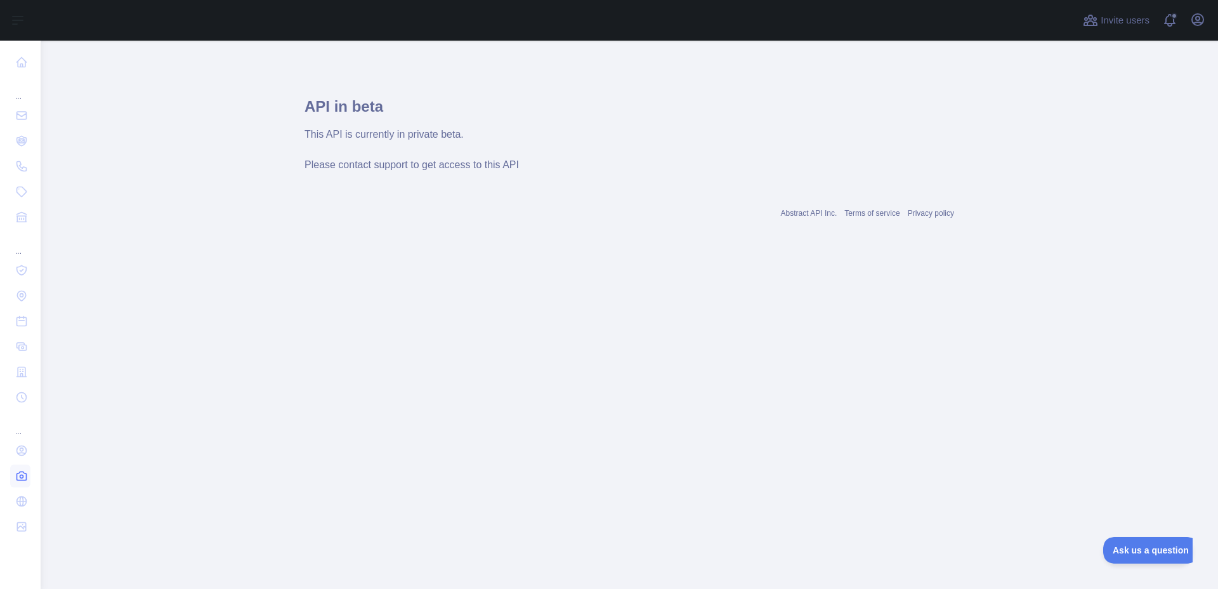
click at [28, 476] on span at bounding box center [28, 476] width 0 height 0
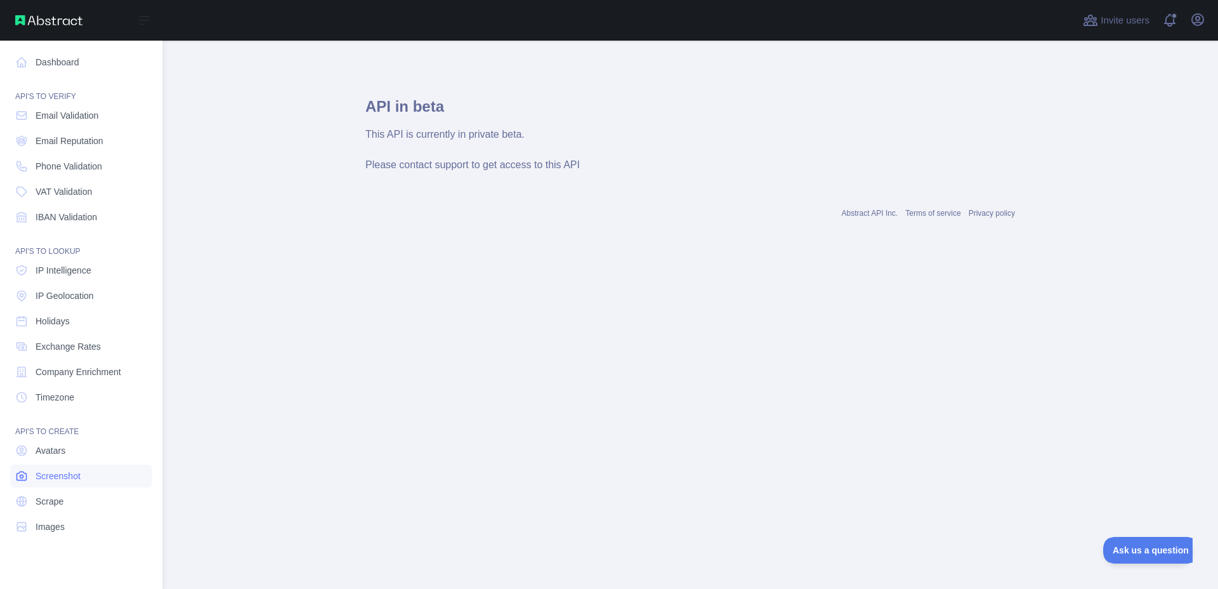
click at [36, 475] on span "Screenshot" at bounding box center [58, 476] width 45 height 13
click at [38, 473] on span "Screenshot" at bounding box center [58, 476] width 45 height 13
click at [39, 473] on span "Screenshot" at bounding box center [58, 476] width 45 height 13
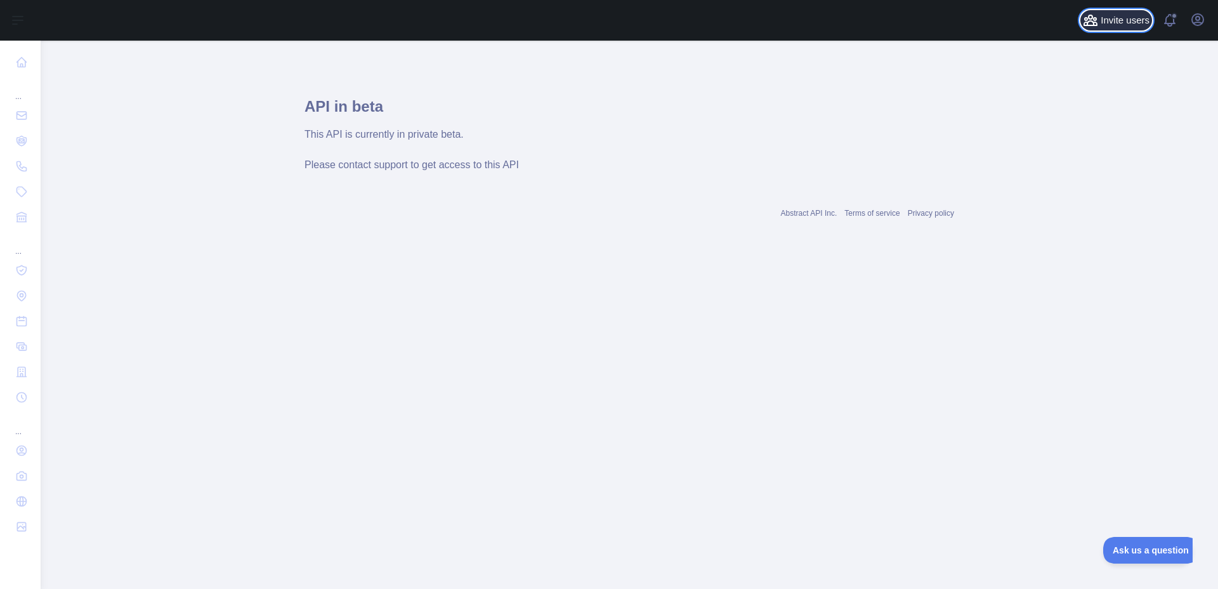
click at [1104, 21] on span "Invite users" at bounding box center [1125, 20] width 49 height 15
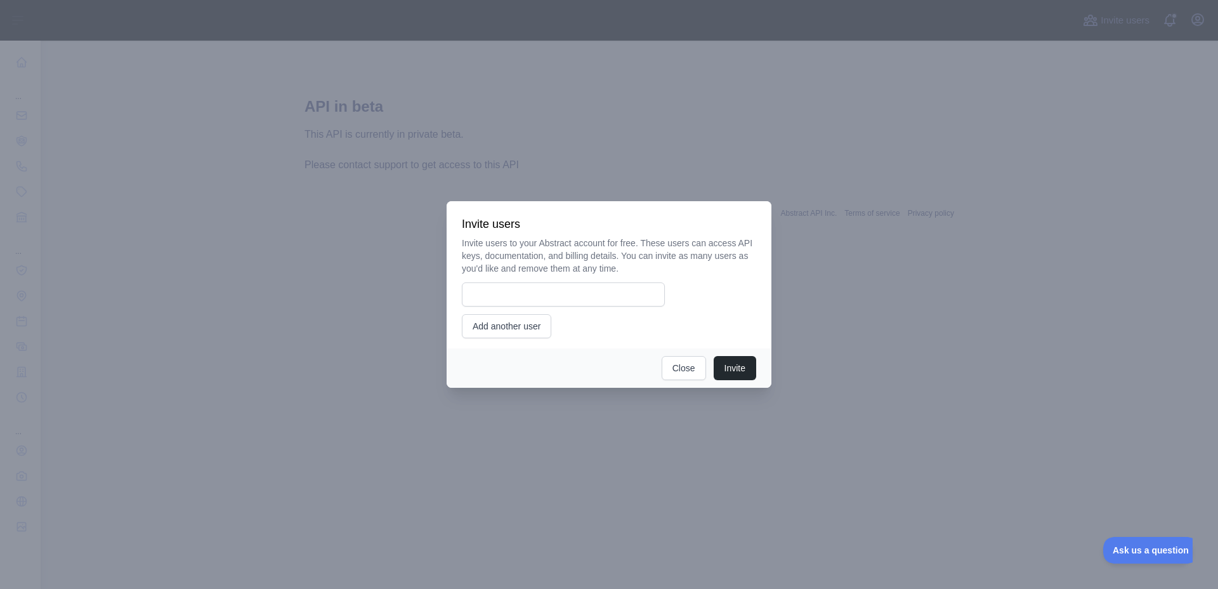
click at [1203, 20] on div at bounding box center [609, 294] width 1218 height 589
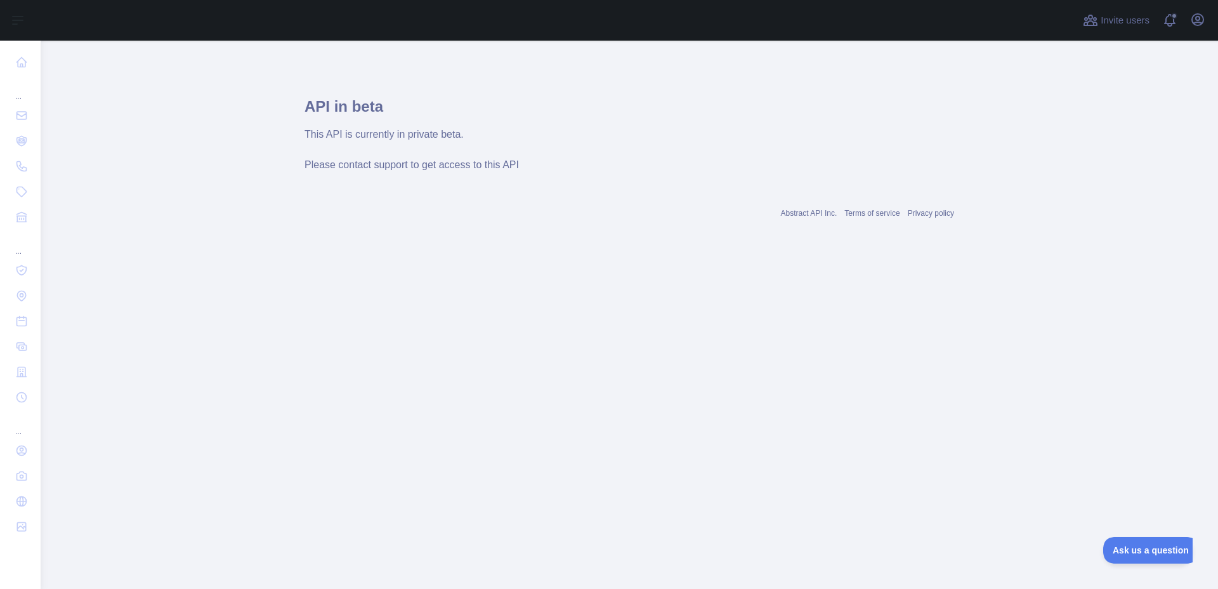
drag, startPoint x: 47, startPoint y: 315, endPoint x: 69, endPoint y: 491, distance: 176.5
click at [69, 491] on main "API in beta This API is currently in private beta. Please contact support to ge…" at bounding box center [630, 315] width 1178 height 548
drag, startPoint x: 58, startPoint y: 458, endPoint x: 48, endPoint y: 445, distance: 15.9
click at [48, 445] on main "API in beta This API is currently in private beta. Please contact support to ge…" at bounding box center [630, 315] width 1178 height 548
click at [46, 441] on main "API in beta This API is currently in private beta. Please contact support to ge…" at bounding box center [630, 315] width 1178 height 548
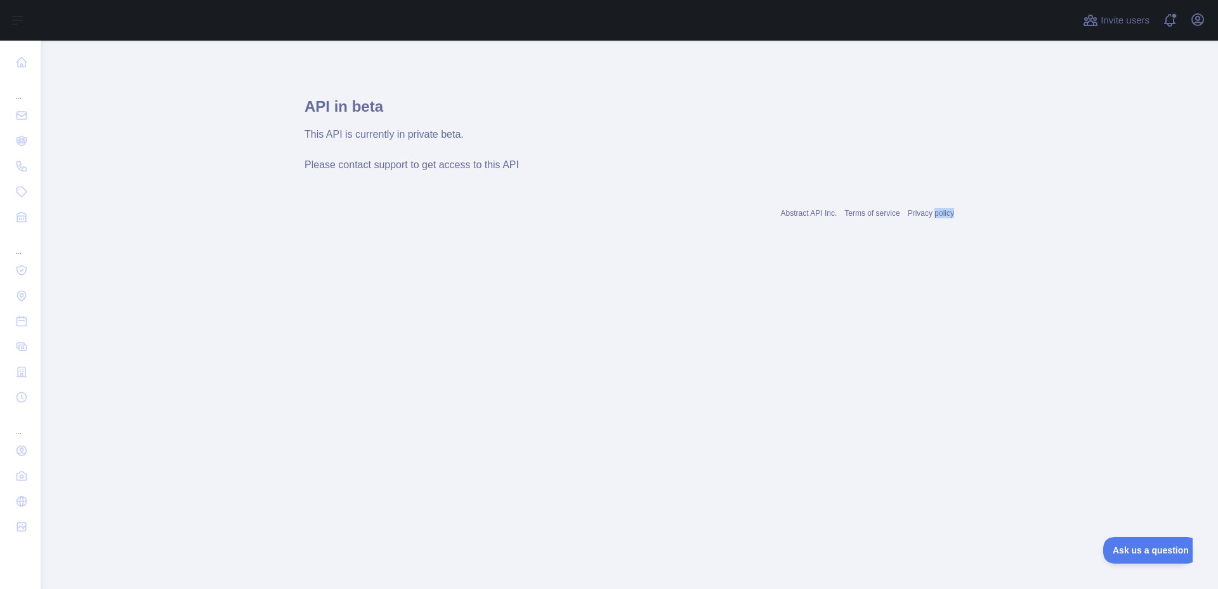
click at [46, 441] on main "API in beta This API is currently in private beta. Please contact support to ge…" at bounding box center [630, 315] width 1178 height 548
click at [44, 440] on main "API in beta This API is currently in private beta. Please contact support to ge…" at bounding box center [630, 315] width 1178 height 548
click at [43, 439] on main "API in beta This API is currently in private beta. Please contact support to ge…" at bounding box center [630, 315] width 1178 height 548
click at [30, 432] on div "..." at bounding box center [20, 423] width 20 height 25
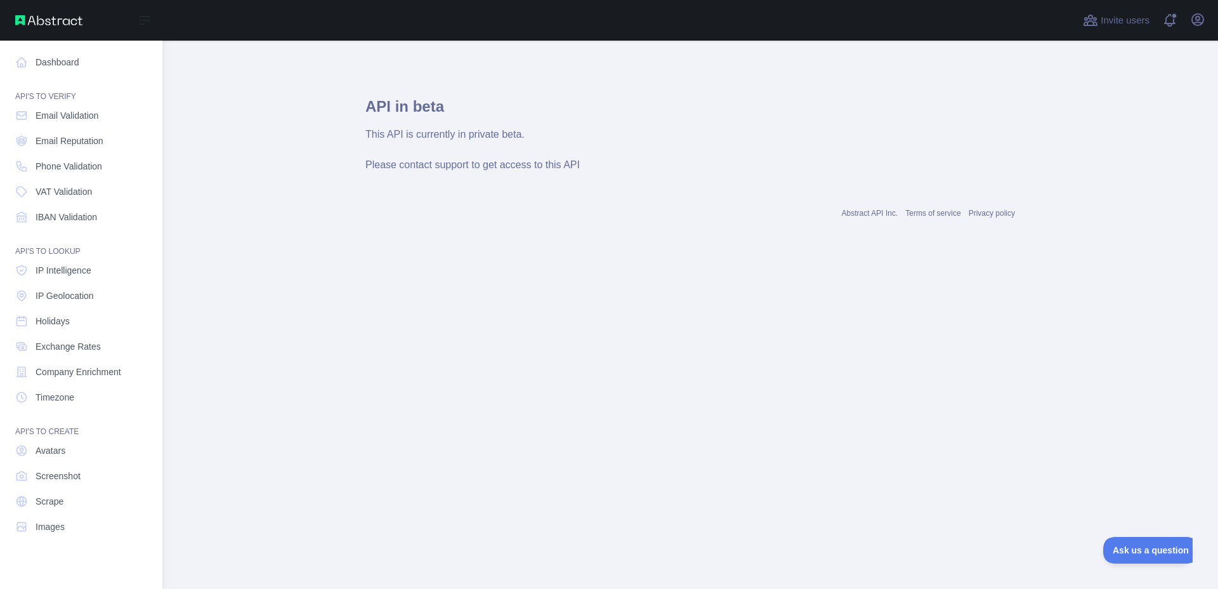
click at [34, 429] on div "API'S TO CREATE" at bounding box center [81, 423] width 142 height 25
click at [42, 376] on span "Company Enrichment" at bounding box center [79, 372] width 86 height 13
click at [43, 375] on span "Company Enrichment" at bounding box center [79, 372] width 86 height 13
click at [64, 113] on span "Email Validation" at bounding box center [67, 115] width 63 height 13
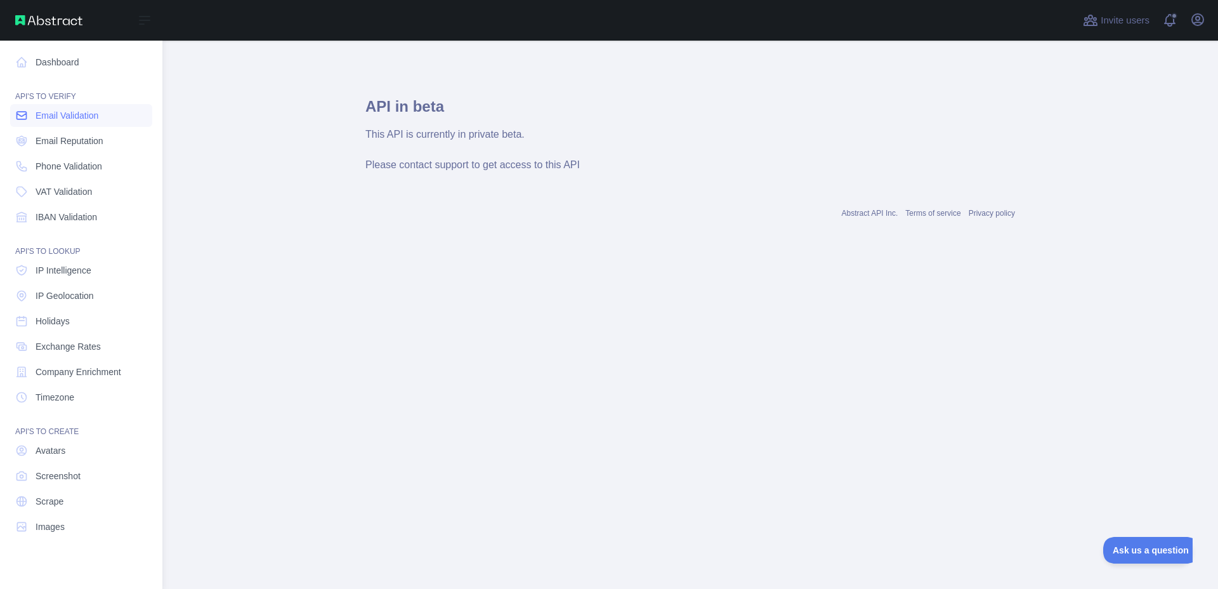
click at [63, 112] on span "Email Validation" at bounding box center [67, 115] width 63 height 13
click at [62, 114] on span "Email Validation" at bounding box center [67, 115] width 63 height 13
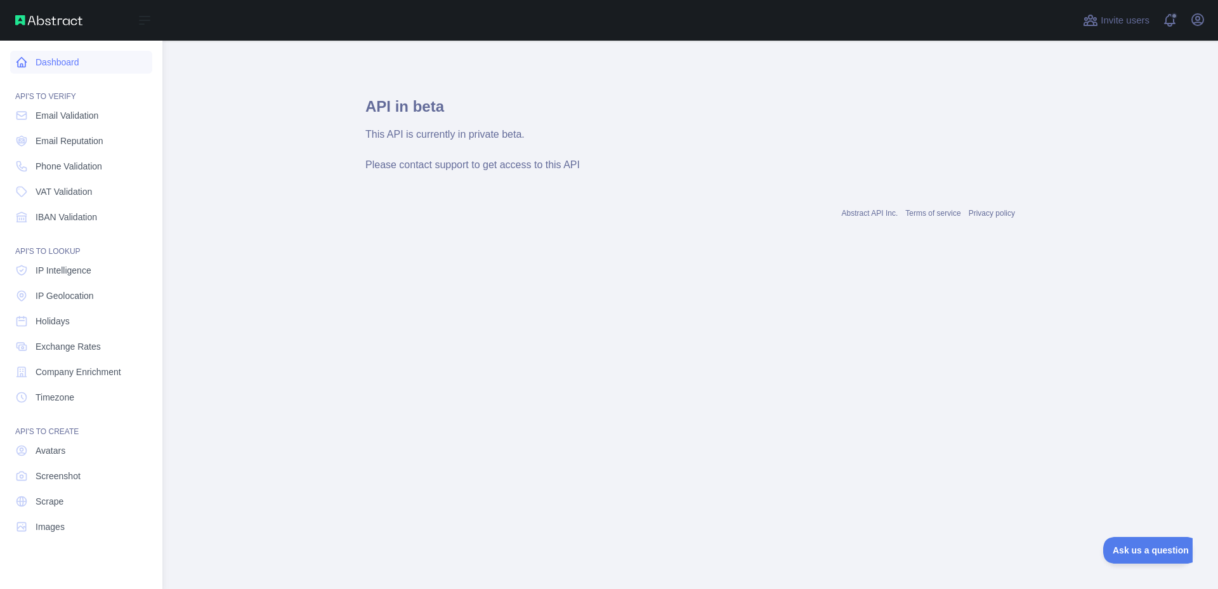
click at [50, 70] on link "Dashboard" at bounding box center [81, 62] width 142 height 23
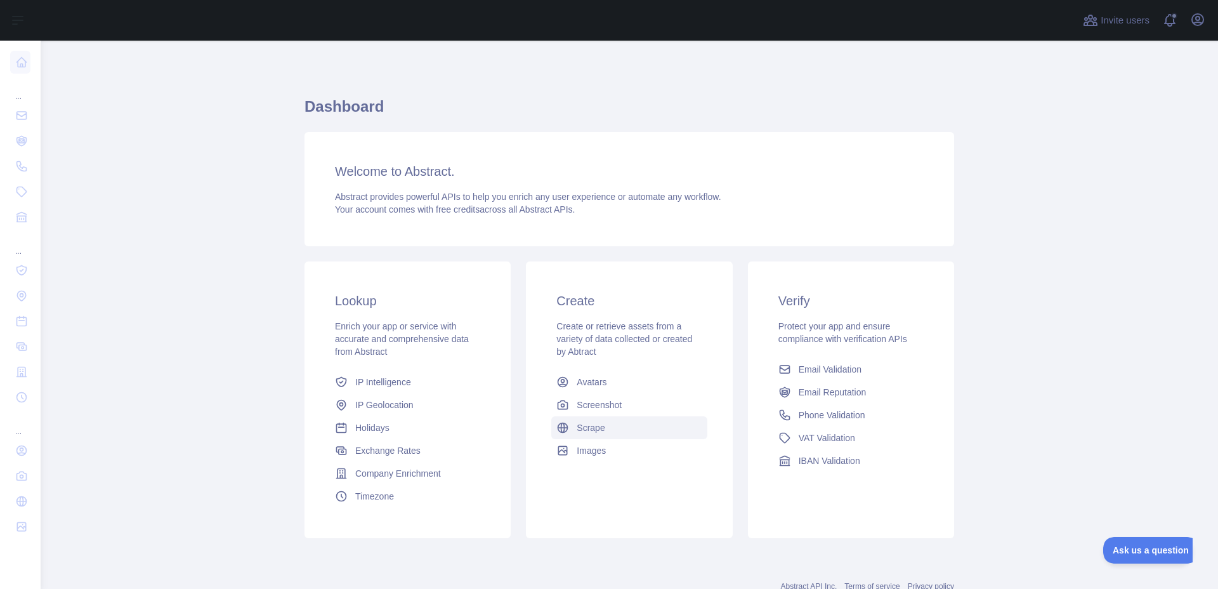
click at [574, 428] on link "Scrape" at bounding box center [628, 427] width 155 height 23
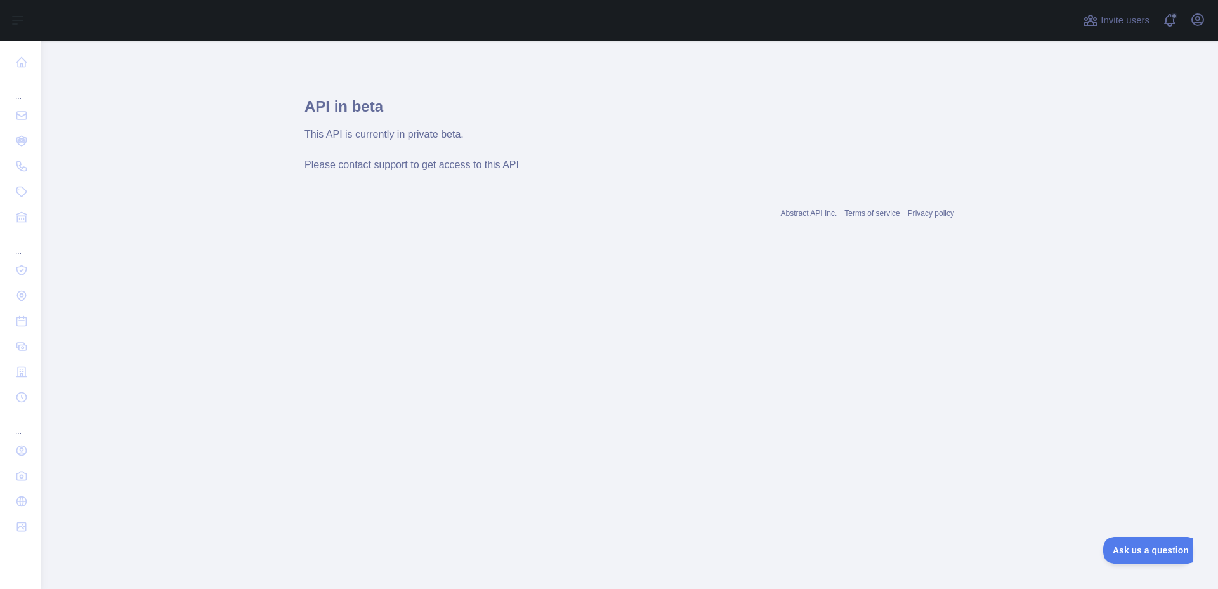
click at [574, 428] on main "API in beta This API is currently in private beta. Please contact support to ge…" at bounding box center [630, 315] width 1178 height 548
click at [1167, 27] on span at bounding box center [1175, 20] width 25 height 41
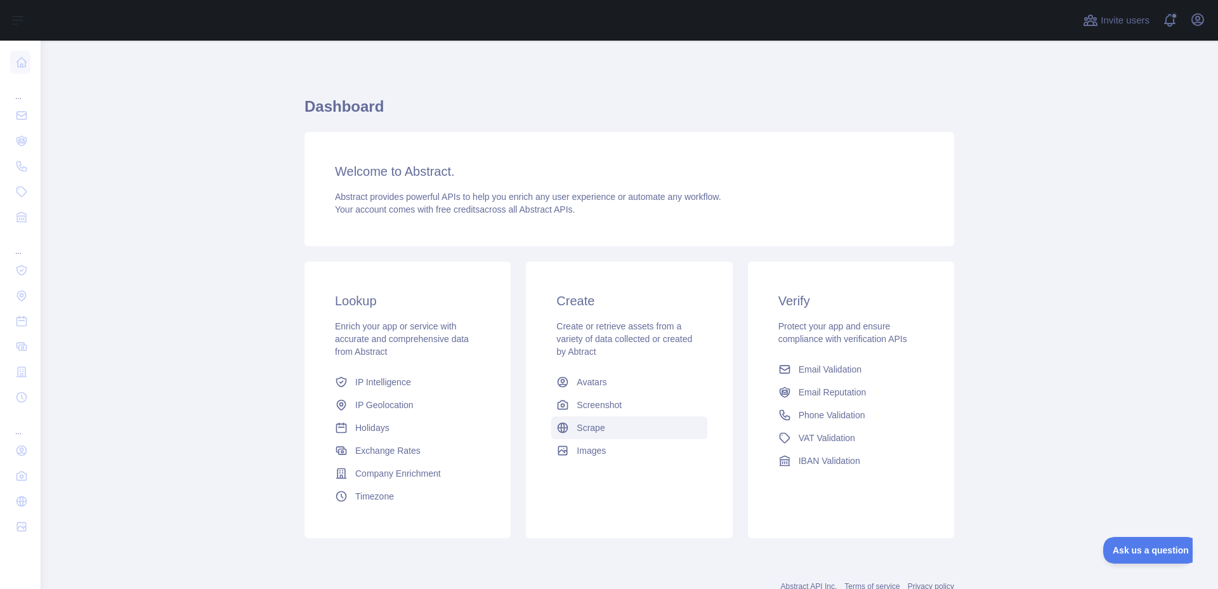
click at [590, 424] on span "Scrape" at bounding box center [591, 427] width 28 height 13
click at [590, 424] on main "Dashboard Welcome to Abstract. Abstract provides powerful APIs to help you enri…" at bounding box center [630, 315] width 1178 height 548
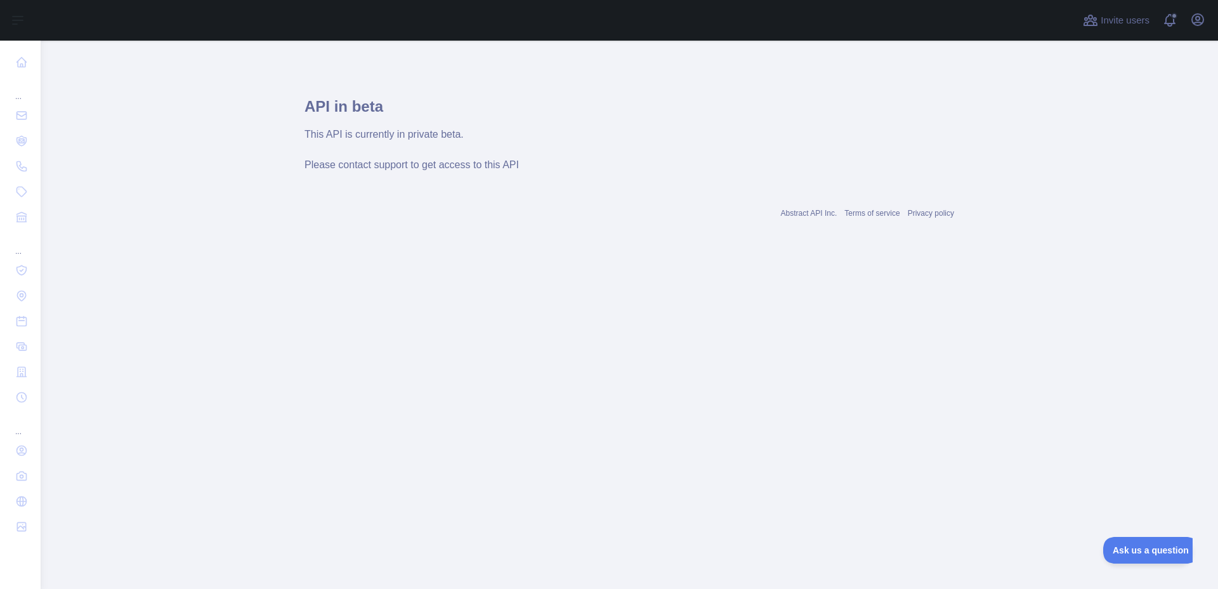
click at [1005, 229] on main "API in beta This API is currently in private beta. Please contact support to ge…" at bounding box center [630, 315] width 1178 height 548
drag, startPoint x: 979, startPoint y: 212, endPoint x: 958, endPoint y: 201, distance: 23.6
click at [979, 210] on main "API in beta This API is currently in private beta. Please contact support to ge…" at bounding box center [630, 315] width 1178 height 548
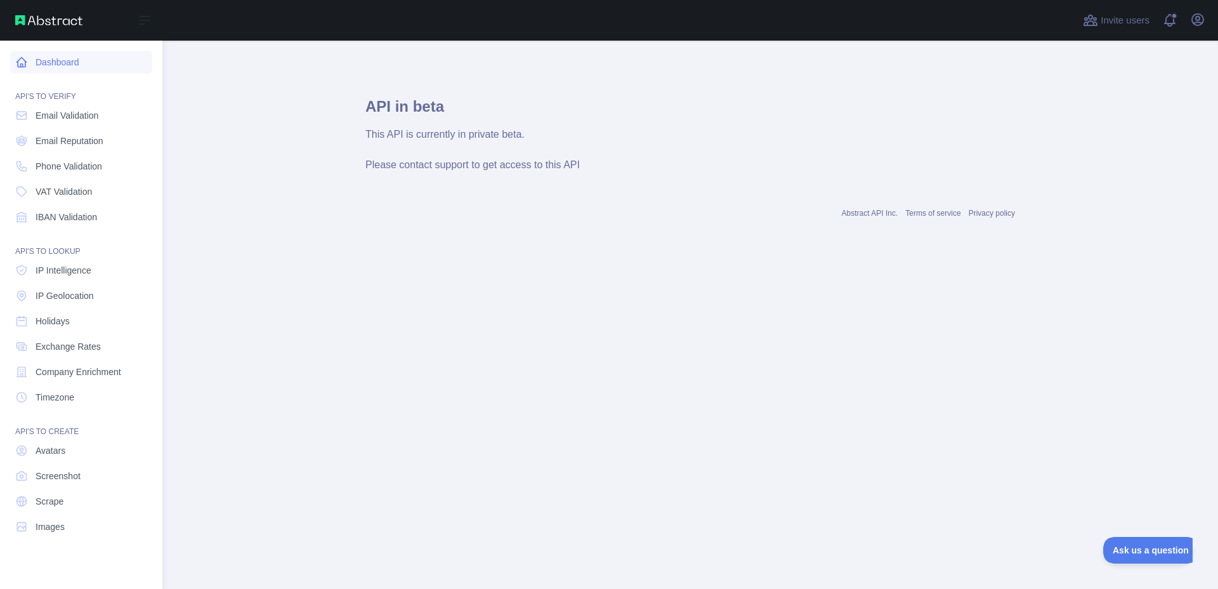
click at [46, 55] on link "Dashboard" at bounding box center [81, 62] width 142 height 23
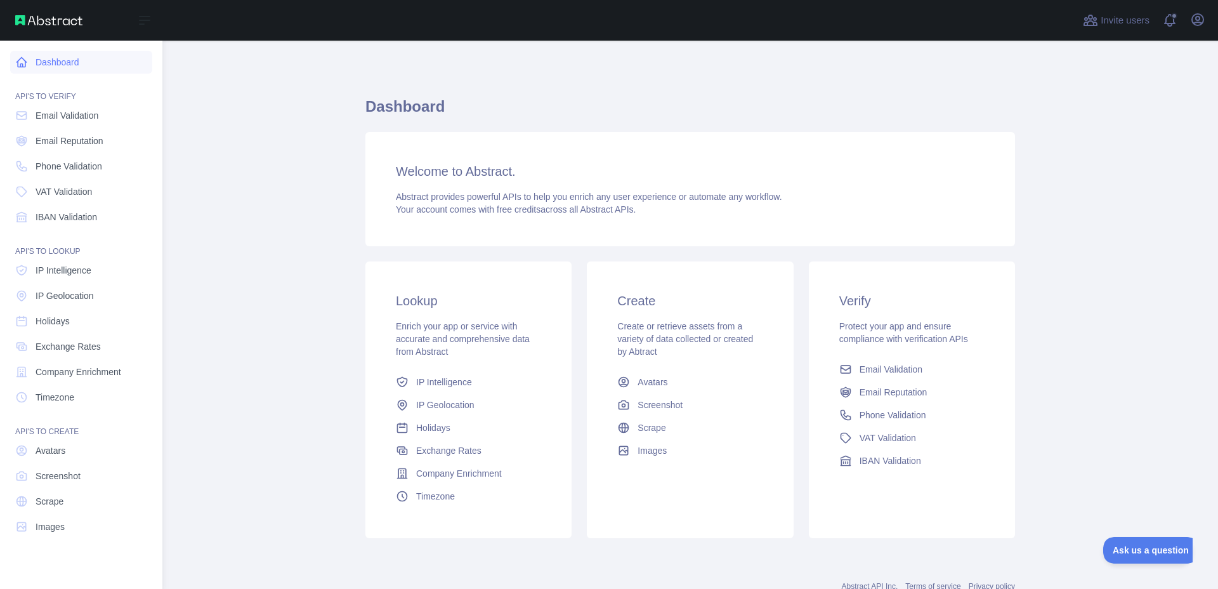
click at [46, 55] on link "Dashboard" at bounding box center [81, 62] width 142 height 23
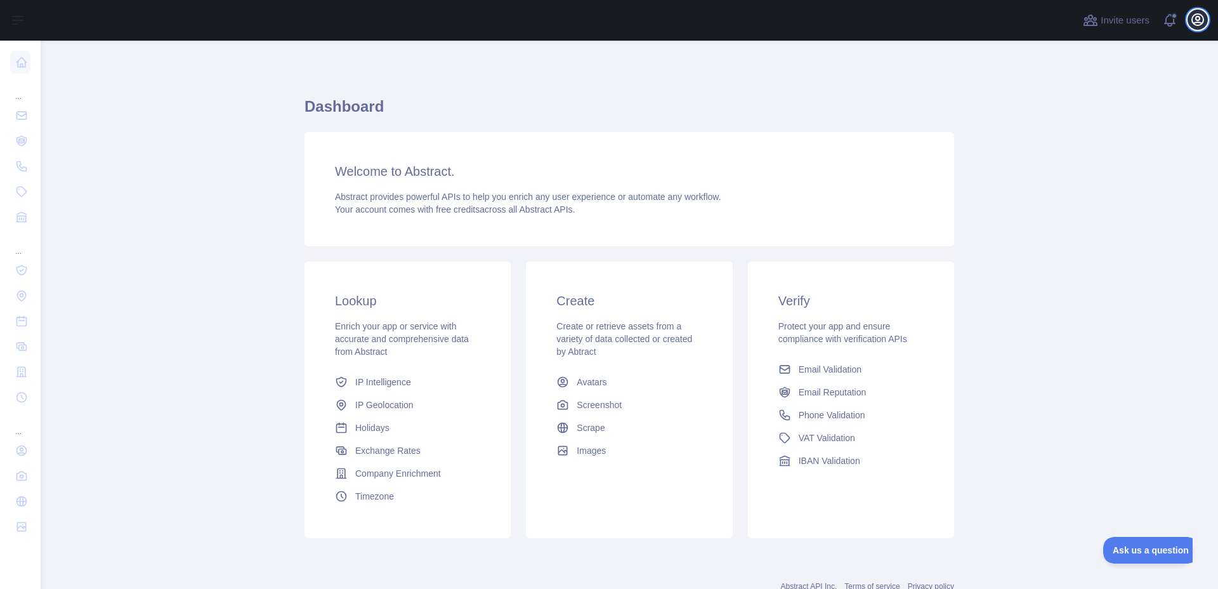
click at [1205, 21] on icon "button" at bounding box center [1197, 19] width 15 height 15
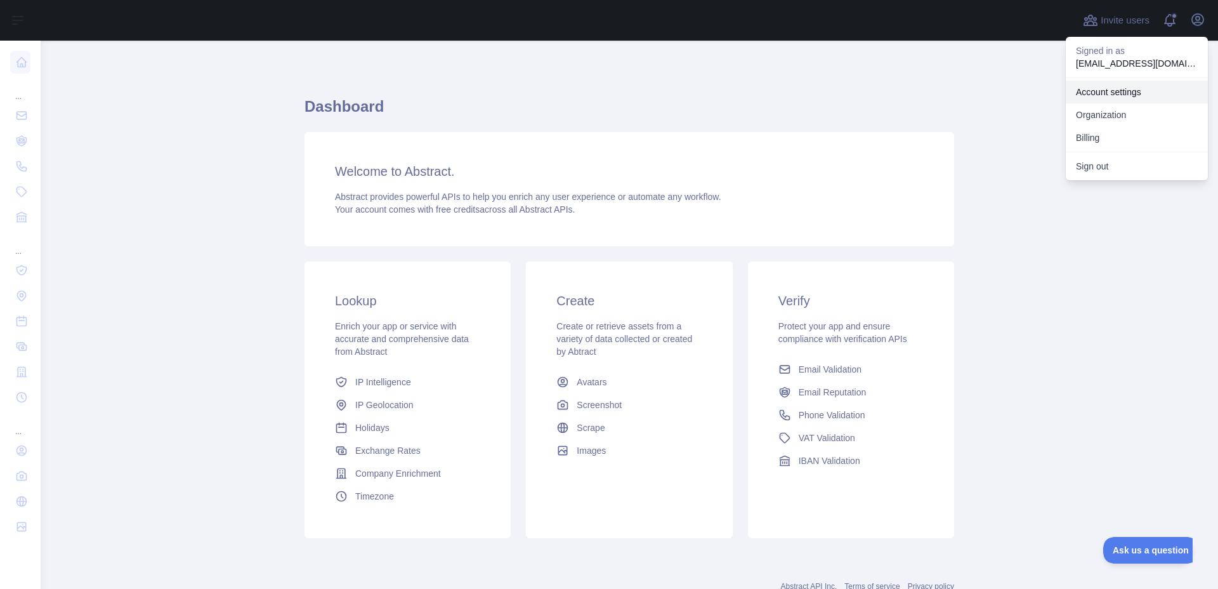
click at [1107, 86] on link "Account settings" at bounding box center [1137, 92] width 142 height 23
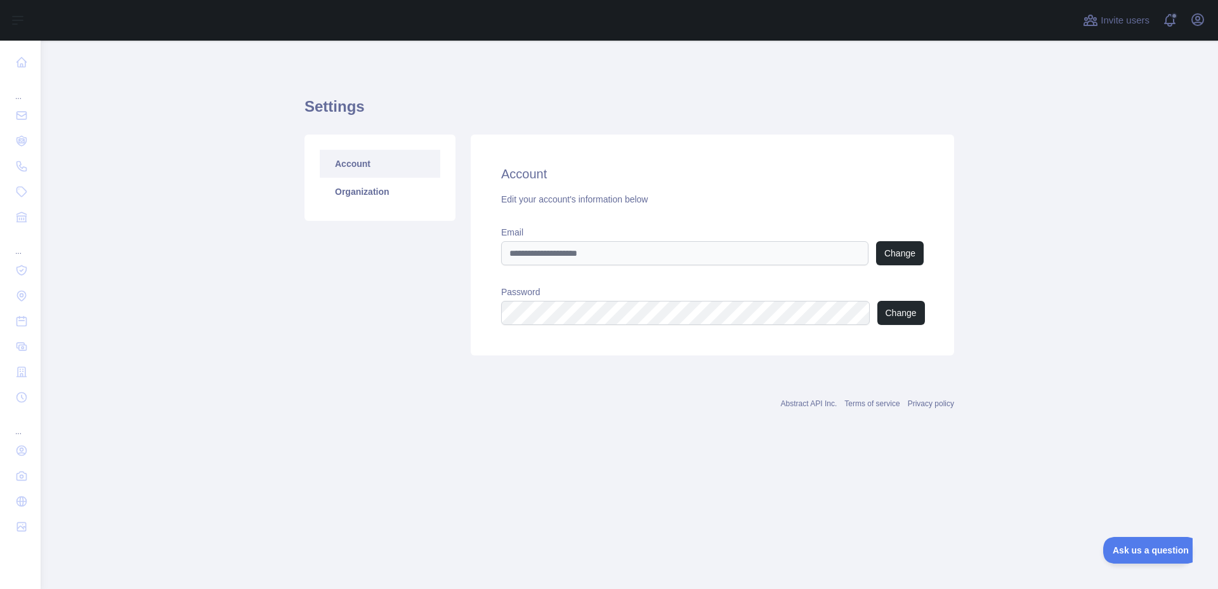
click at [364, 168] on link "Account" at bounding box center [380, 164] width 121 height 28
click at [374, 163] on link "Account" at bounding box center [380, 164] width 121 height 28
click at [365, 181] on link "Organization" at bounding box center [380, 192] width 121 height 28
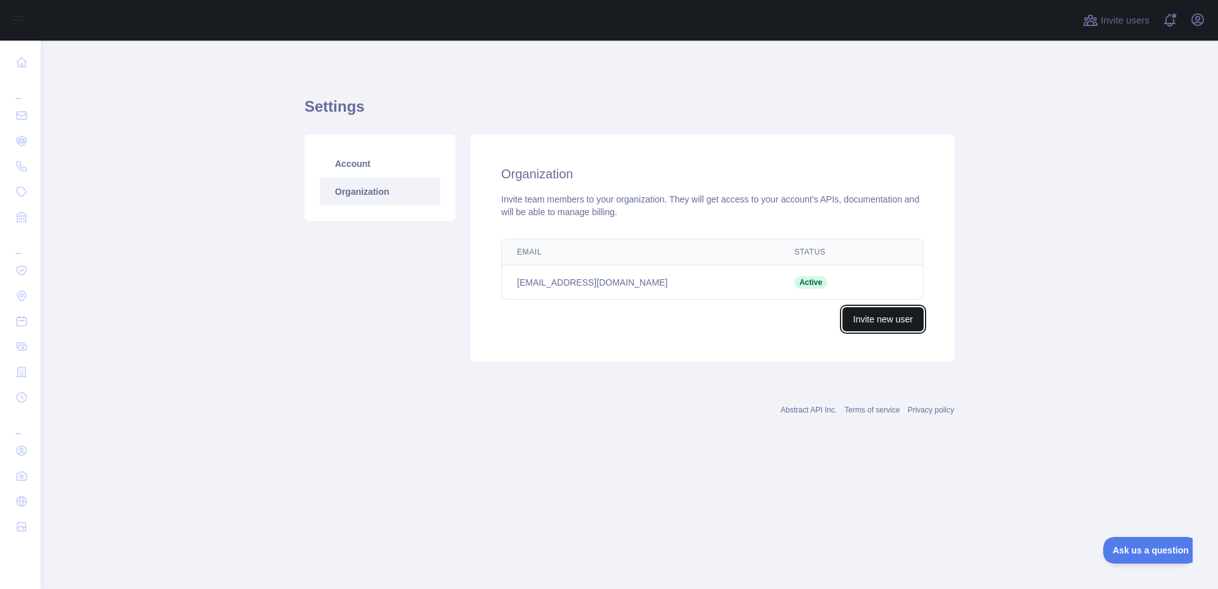
click at [902, 329] on button "Invite new user" at bounding box center [883, 319] width 81 height 24
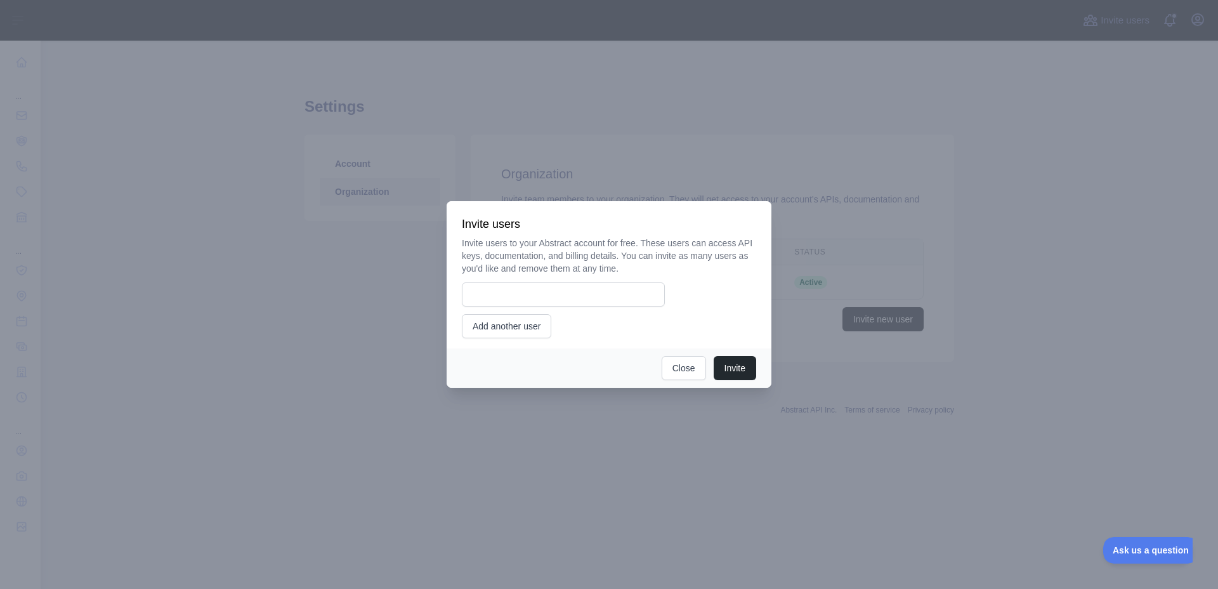
click at [434, 275] on div at bounding box center [609, 294] width 1218 height 589
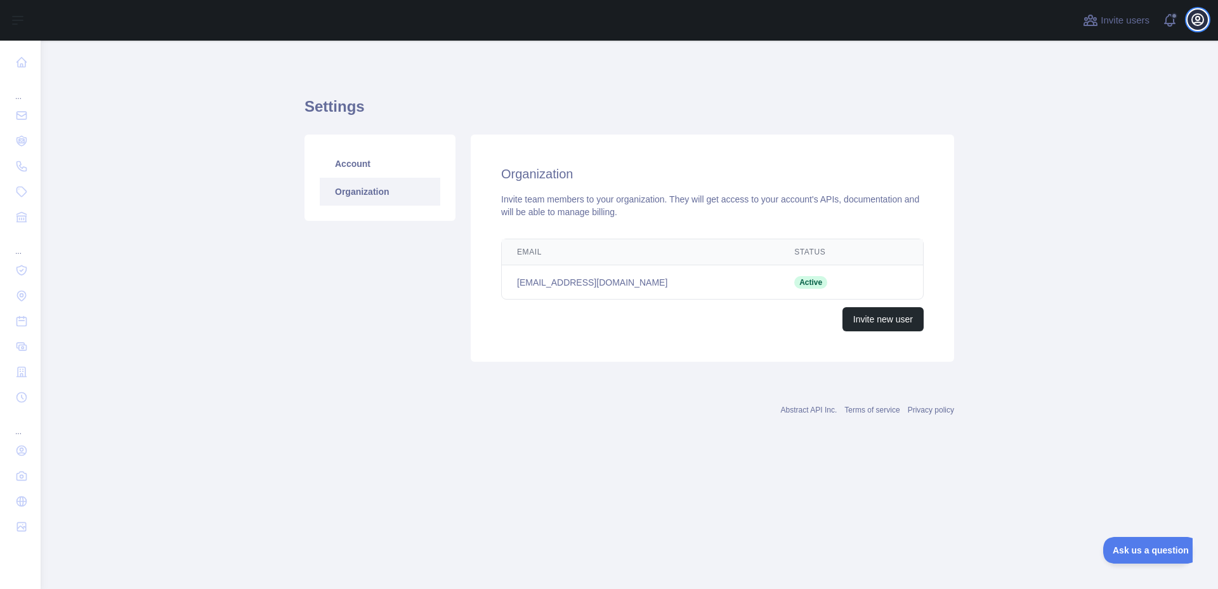
click at [1194, 16] on icon "button" at bounding box center [1197, 19] width 11 height 11
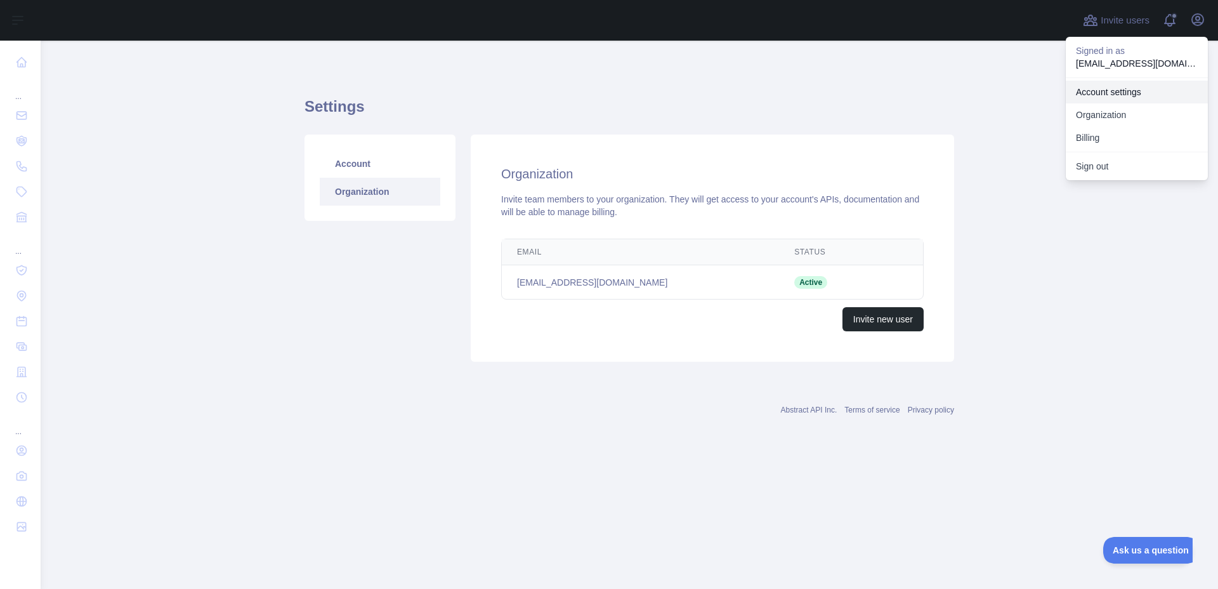
click at [1101, 88] on link "Account settings" at bounding box center [1137, 92] width 142 height 23
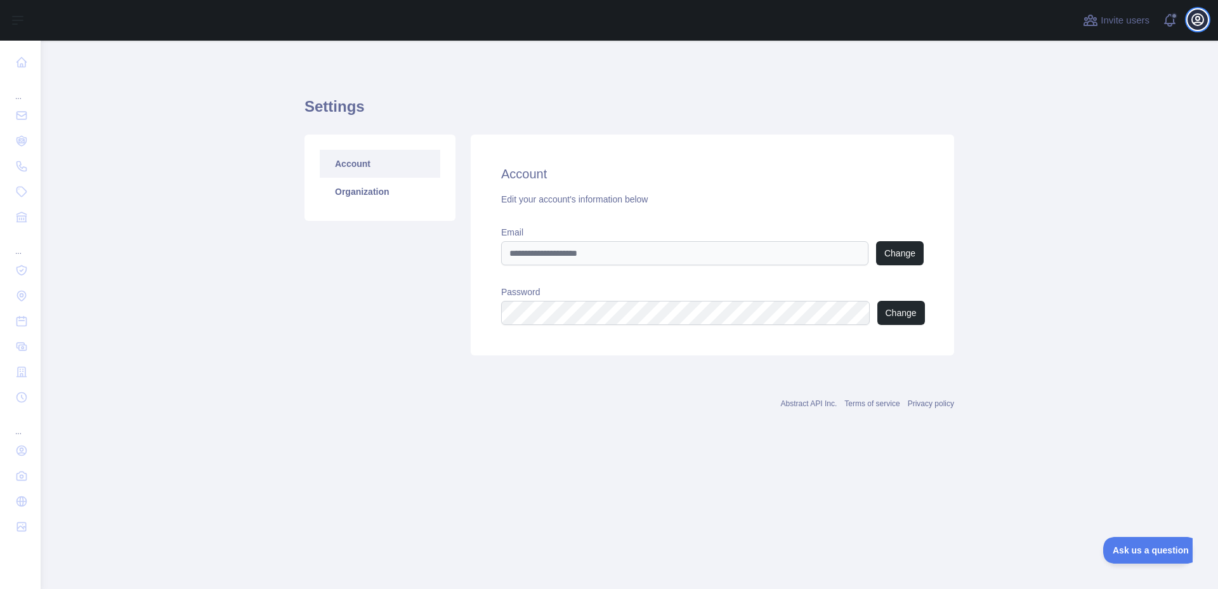
click at [1197, 25] on icon "button" at bounding box center [1197, 19] width 11 height 11
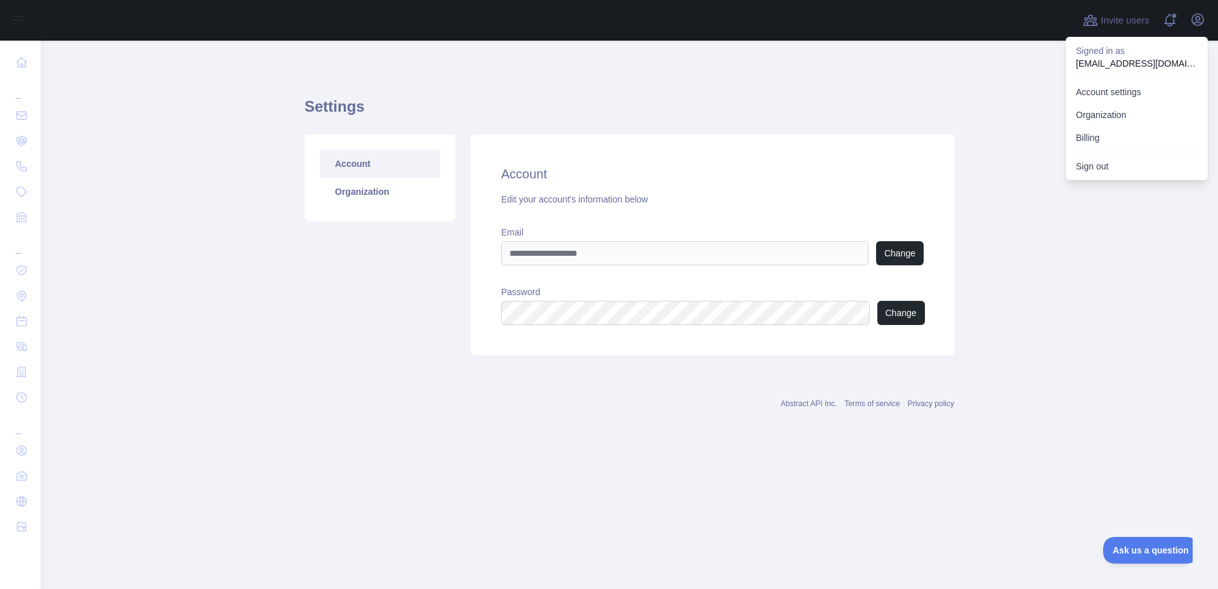
click at [1097, 77] on div "Account settings Organization Billing" at bounding box center [1137, 114] width 142 height 74
click at [1104, 65] on p "beekybooboo@gmail.com" at bounding box center [1137, 63] width 122 height 13
click at [1112, 58] on p "beekybooboo@gmail.com" at bounding box center [1137, 63] width 122 height 13
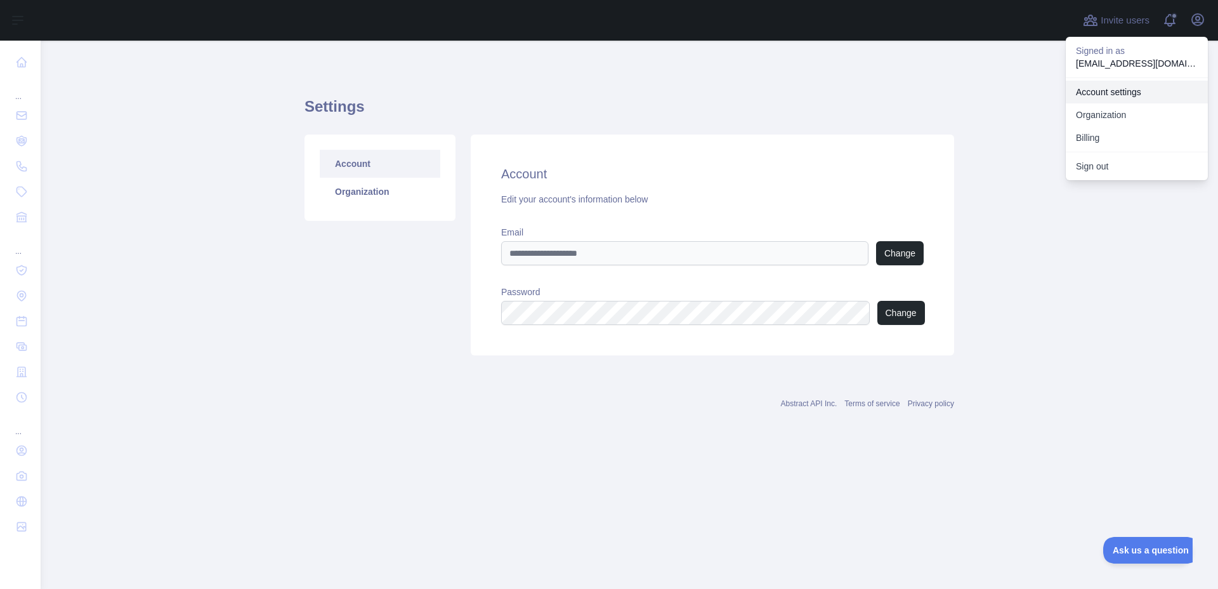
click at [1093, 94] on link "Account settings" at bounding box center [1137, 92] width 142 height 23
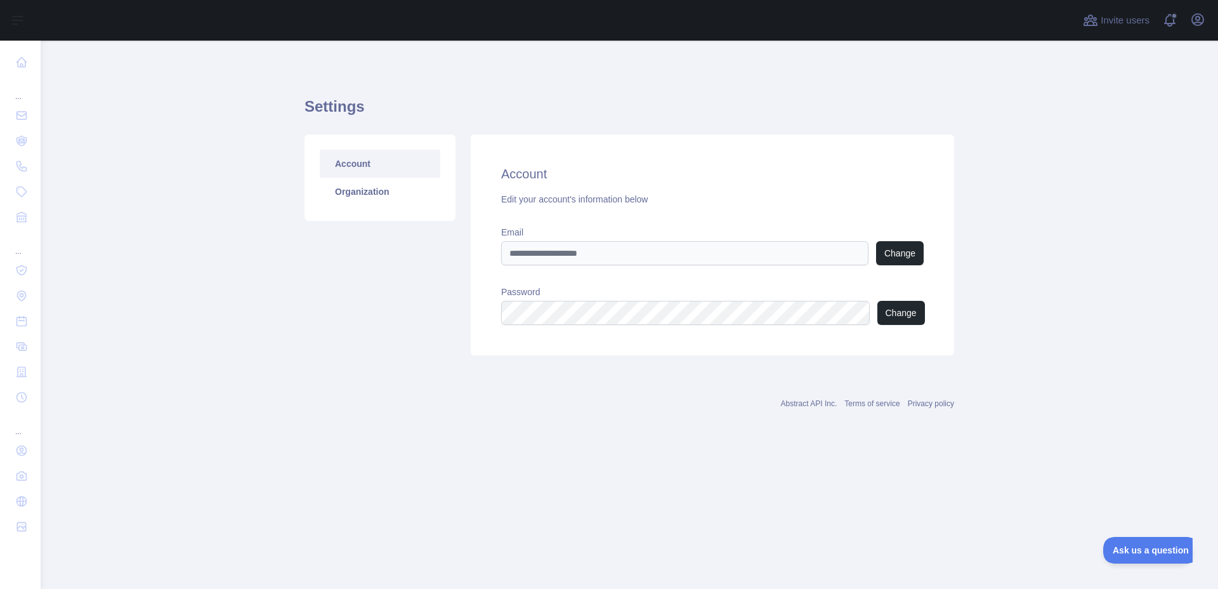
click at [1093, 94] on main "Settings Account Organization Account Edit your account's information below Ema…" at bounding box center [630, 315] width 1178 height 548
click at [320, 164] on link "Account" at bounding box center [380, 164] width 121 height 28
click at [349, 165] on link "Account" at bounding box center [380, 164] width 121 height 28
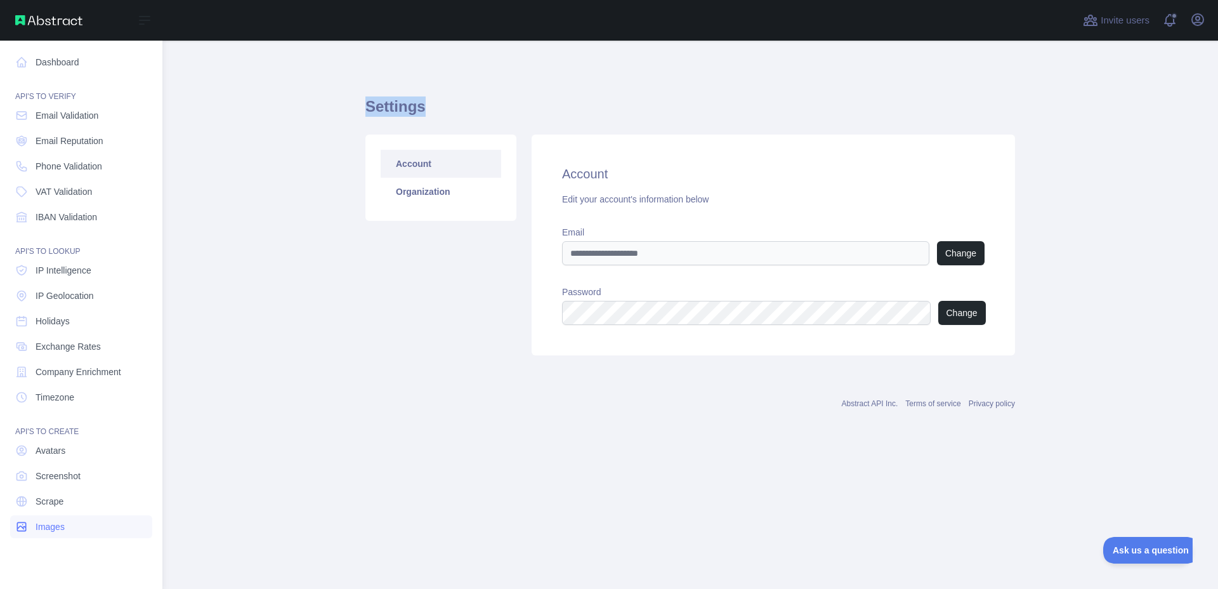
click at [57, 536] on link "Images" at bounding box center [81, 526] width 142 height 23
click at [60, 536] on link "Images" at bounding box center [81, 526] width 142 height 23
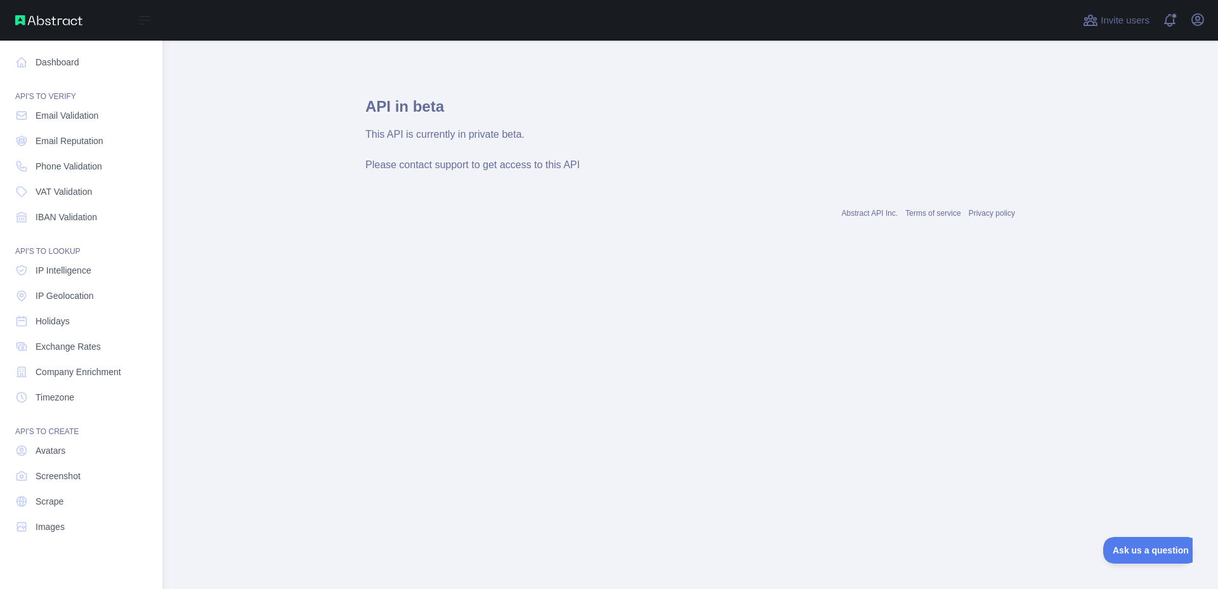
click at [46, 515] on nav "Dashboard API'S TO VERIFY Email Validation Email Reputation Phone Validation VA…" at bounding box center [81, 305] width 142 height 528
click at [57, 425] on div "API'S TO CREATE" at bounding box center [81, 423] width 142 height 25
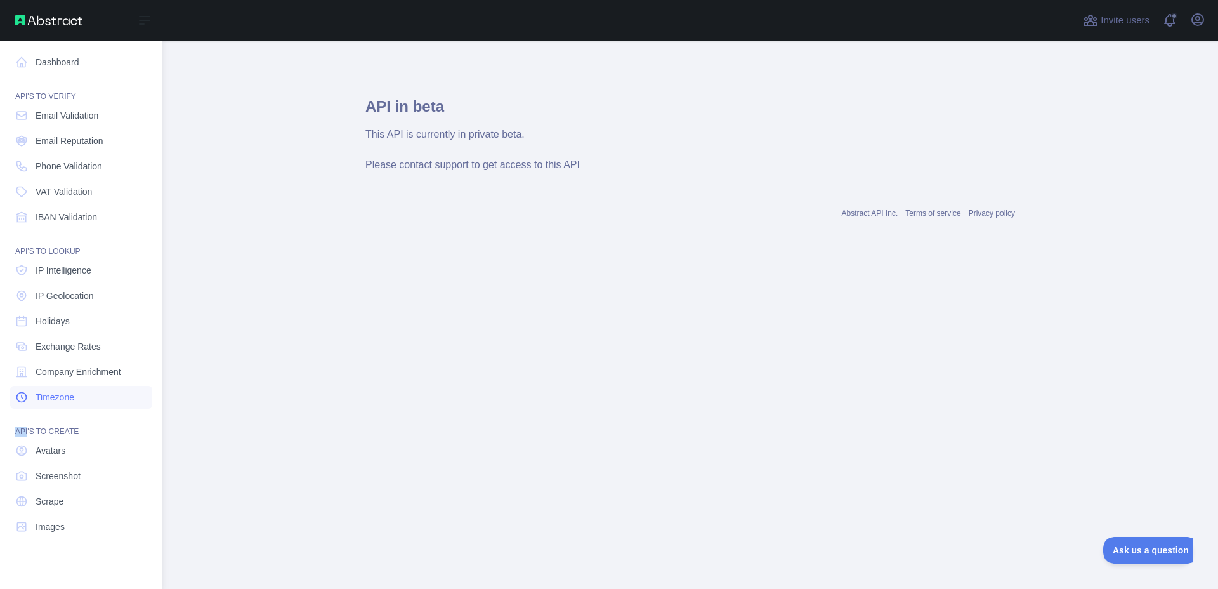
click at [65, 393] on span "Timezone" at bounding box center [55, 397] width 39 height 13
drag, startPoint x: 65, startPoint y: 393, endPoint x: 69, endPoint y: 388, distance: 6.9
click at [69, 388] on link "Timezone" at bounding box center [81, 397] width 142 height 23
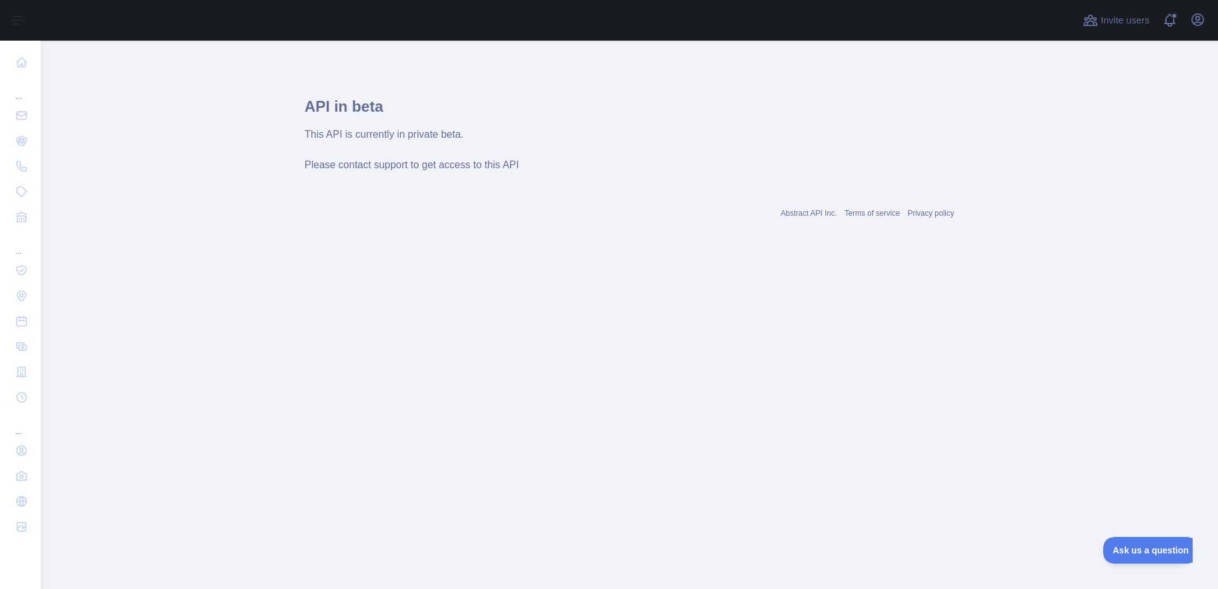
click at [888, 206] on div "Abstract API Inc. Terms of service Privacy policy" at bounding box center [630, 206] width 650 height 46
click at [881, 210] on link "Terms of service" at bounding box center [872, 213] width 55 height 9
click at [1119, 24] on span "Invite users" at bounding box center [1125, 20] width 49 height 15
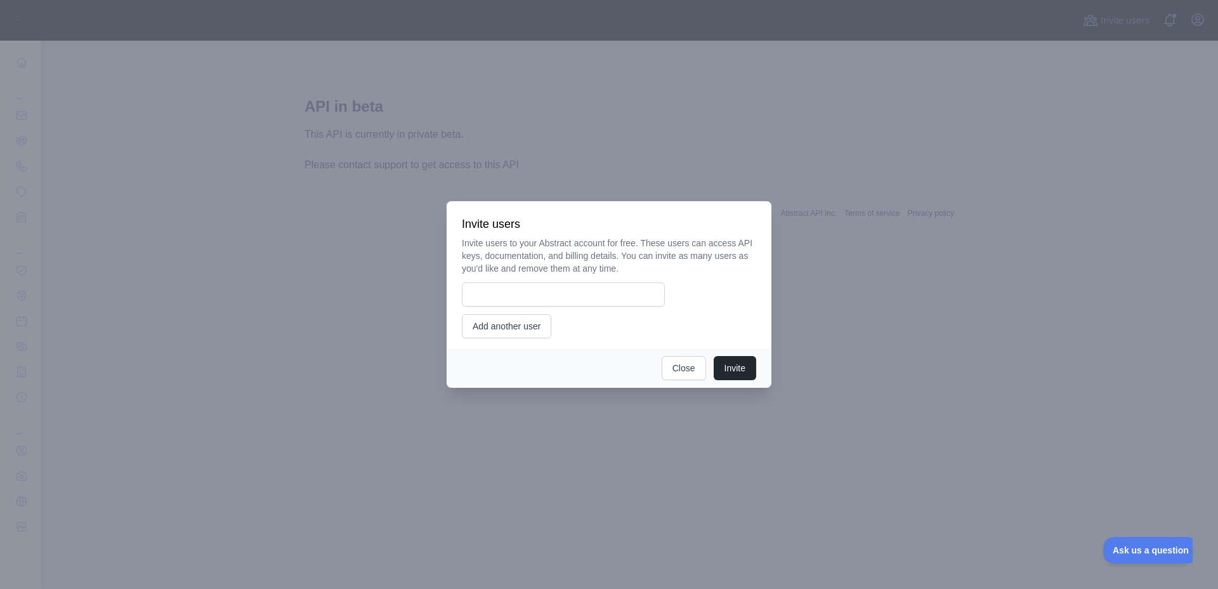
drag, startPoint x: 628, startPoint y: 143, endPoint x: 550, endPoint y: 131, distance: 78.5
click at [560, 134] on div at bounding box center [609, 294] width 1218 height 589
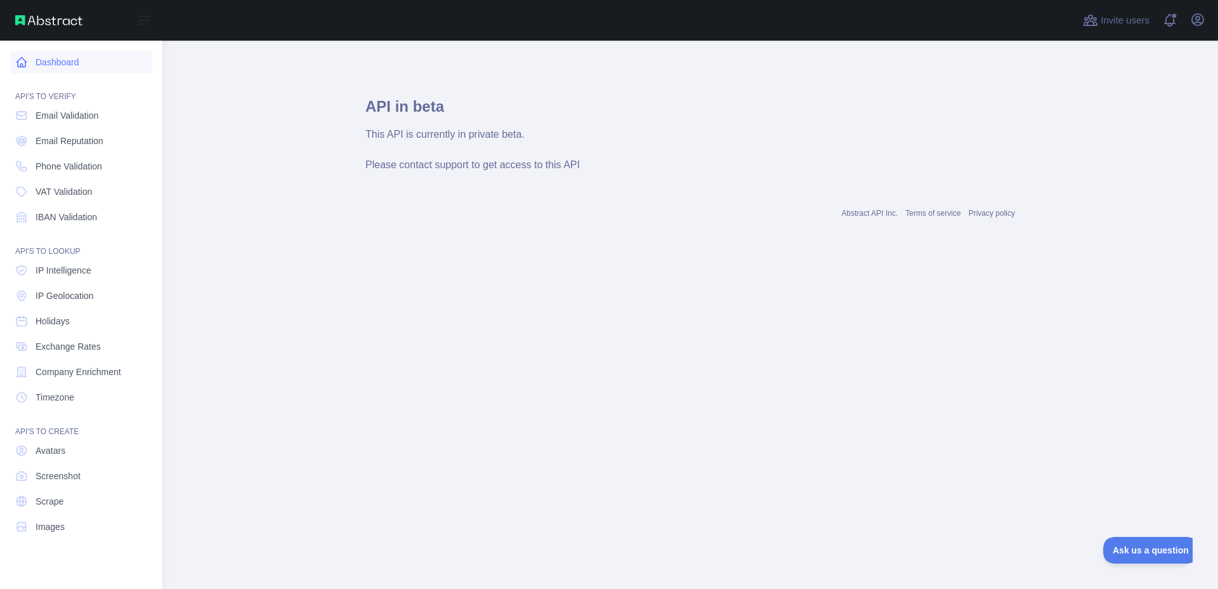
click at [53, 65] on link "Dashboard" at bounding box center [81, 62] width 142 height 23
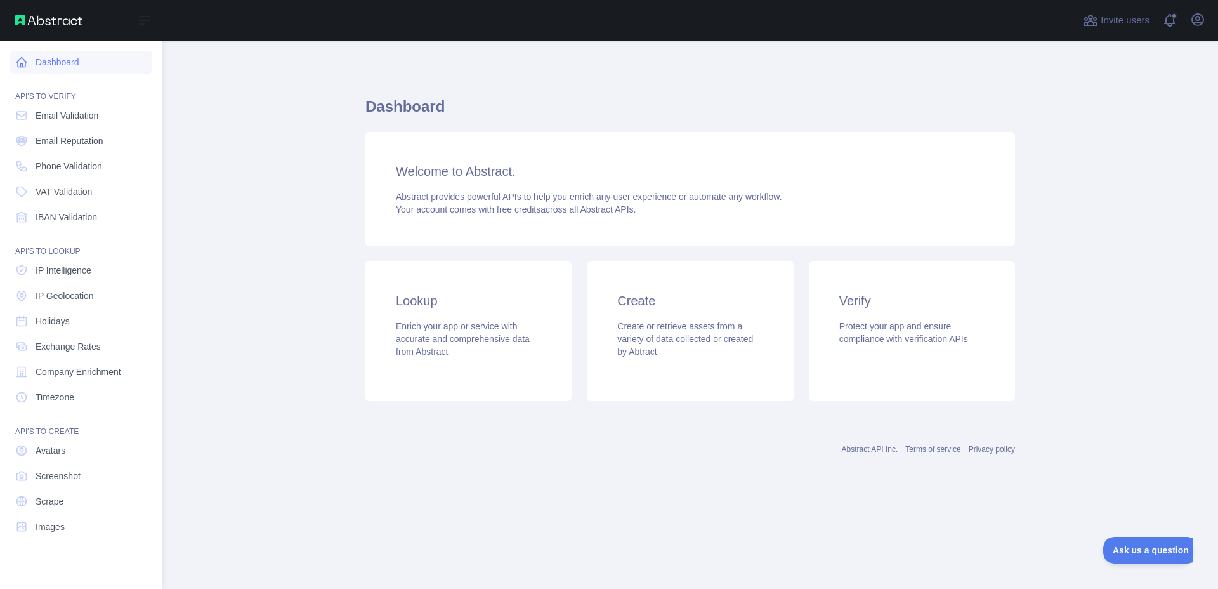
click at [55, 65] on link "Dashboard" at bounding box center [81, 62] width 142 height 23
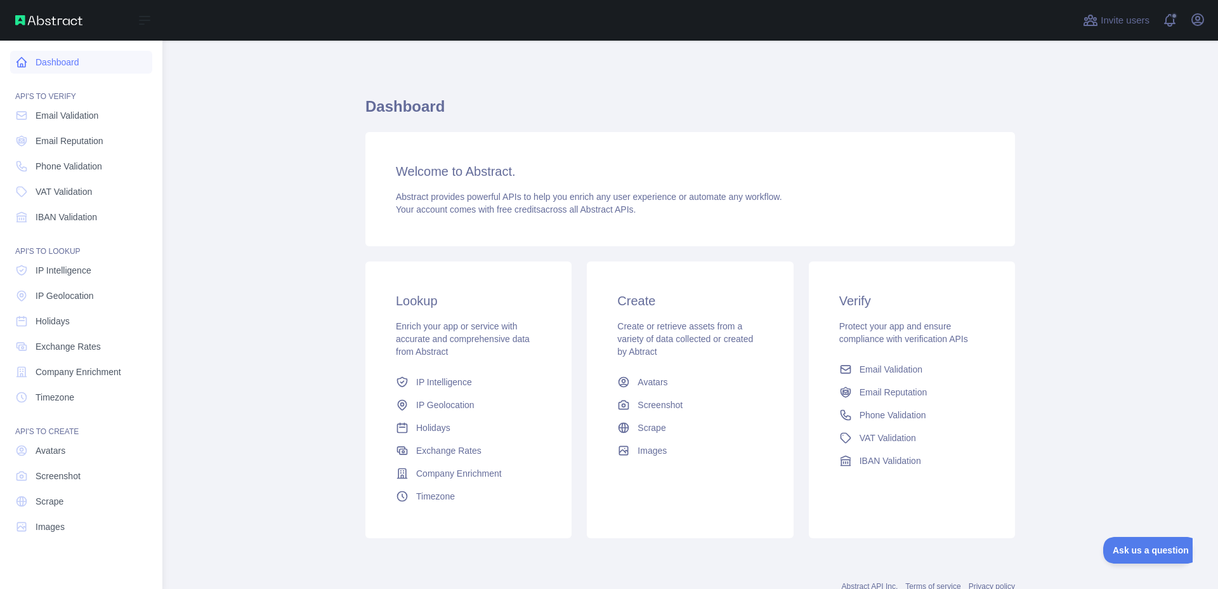
click at [55, 65] on link "Dashboard" at bounding box center [81, 62] width 142 height 23
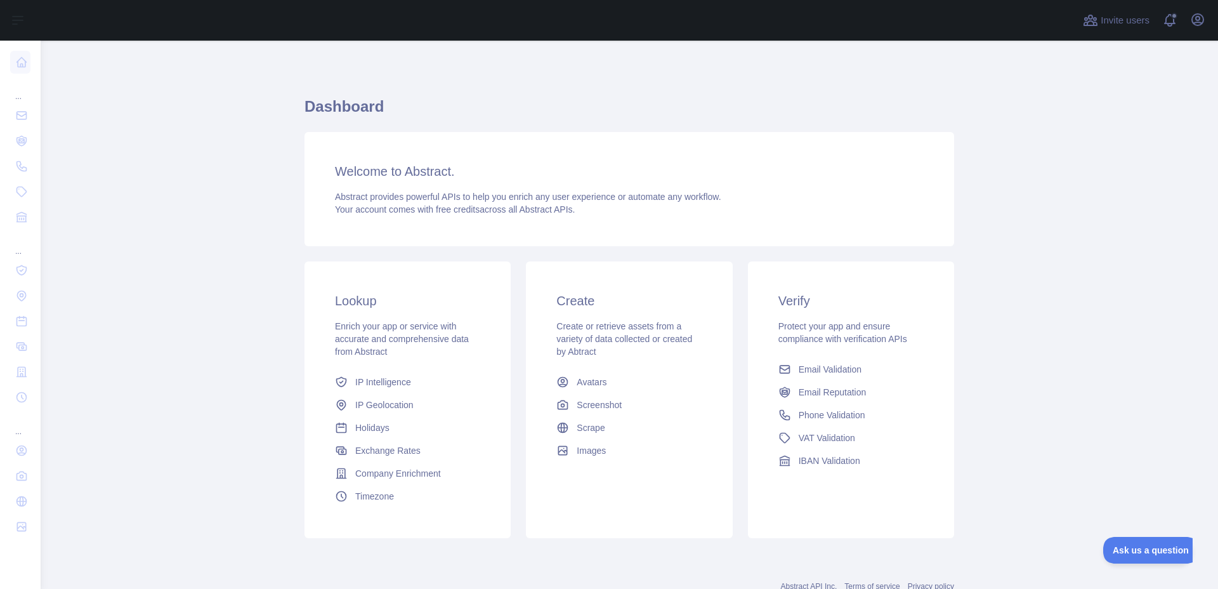
click at [572, 296] on h3 "Create" at bounding box center [629, 301] width 145 height 18
click at [571, 296] on h3 "Create" at bounding box center [629, 301] width 145 height 18
click at [570, 295] on h3 "Create" at bounding box center [629, 301] width 145 height 18
click at [813, 328] on span "Protect your app and ensure compliance with verification APIs" at bounding box center [843, 332] width 129 height 23
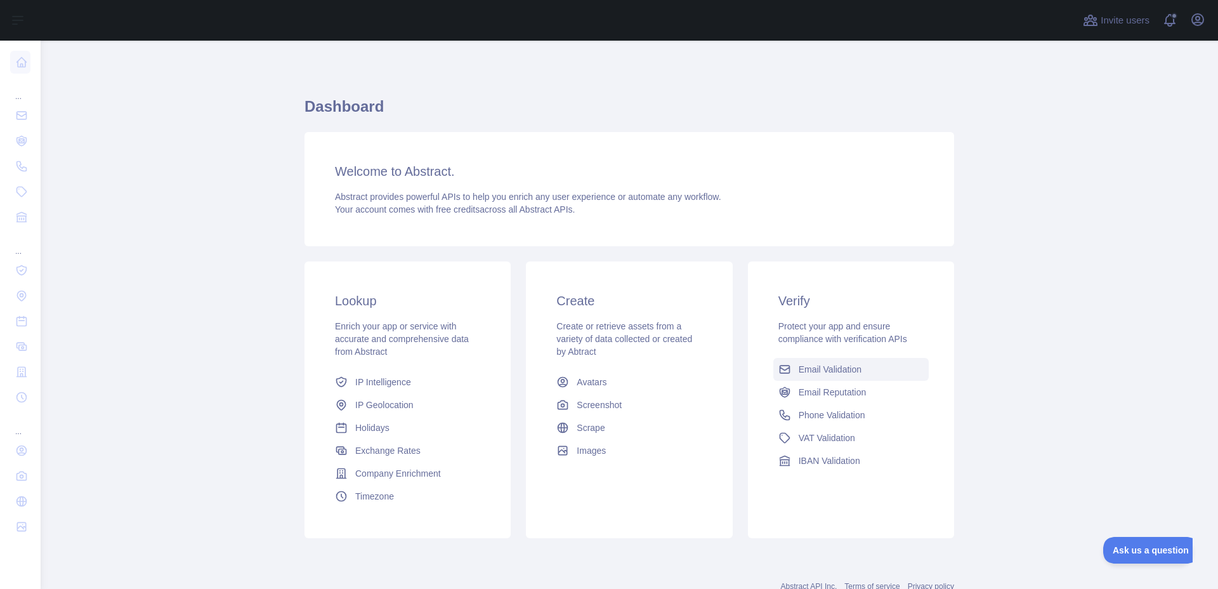
click at [801, 370] on span "Email Validation" at bounding box center [830, 369] width 63 height 13
click at [801, 370] on main "Dashboard Welcome to Abstract. Abstract provides powerful APIs to help you enri…" at bounding box center [630, 315] width 1178 height 548
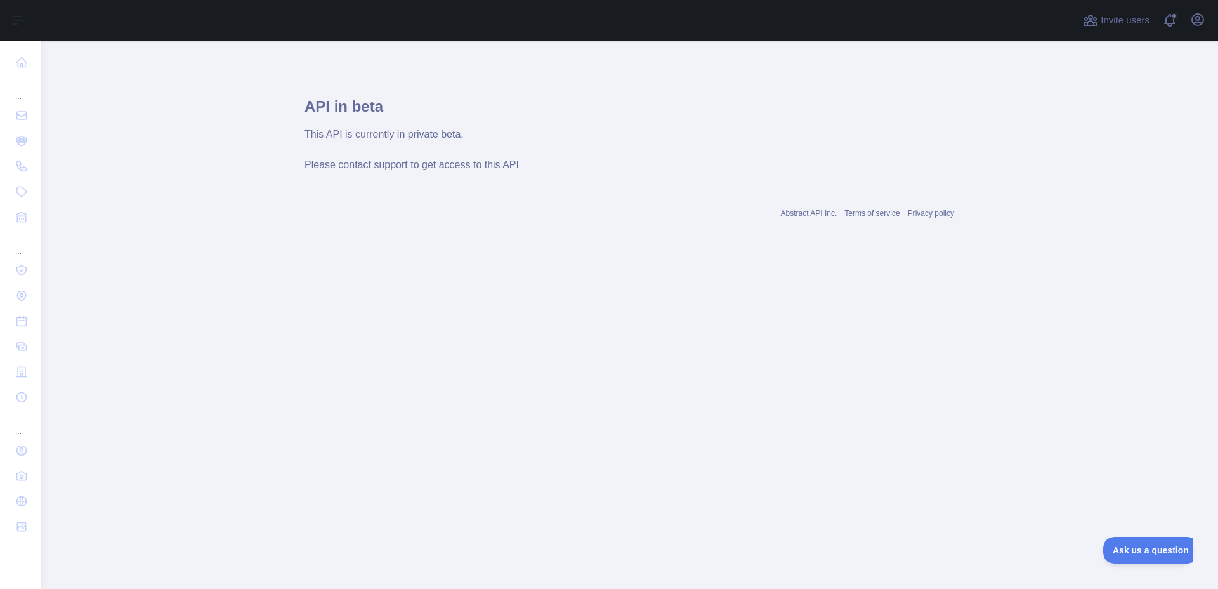
click at [259, 164] on main "API in beta This API is currently in private beta. Please contact support to ge…" at bounding box center [630, 315] width 1178 height 548
click at [882, 216] on link "Terms of service" at bounding box center [872, 213] width 55 height 9
click at [926, 219] on div "Abstract API Inc. Terms of service Privacy policy" at bounding box center [630, 206] width 650 height 46
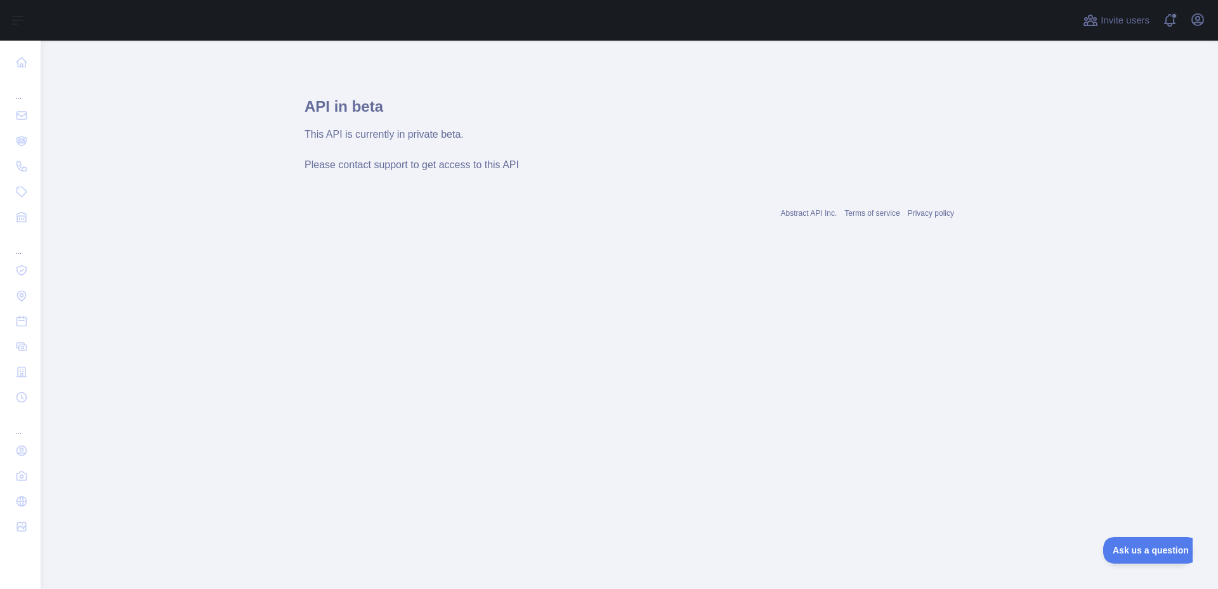
click at [924, 218] on link "Privacy policy" at bounding box center [931, 213] width 46 height 9
click at [922, 214] on link "Privacy policy" at bounding box center [931, 213] width 46 height 9
